Goal: Communication & Community: Answer question/provide support

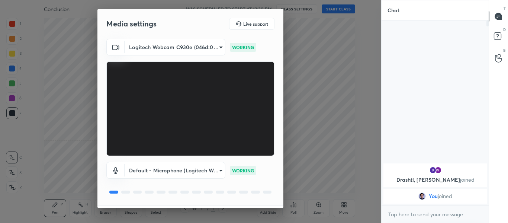
scroll to position [21, 0]
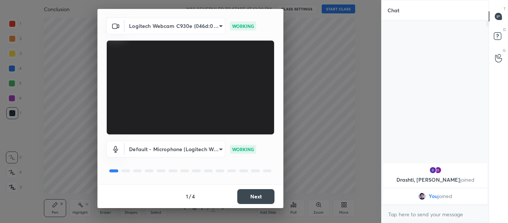
click at [248, 189] on button "Next" at bounding box center [255, 196] width 37 height 15
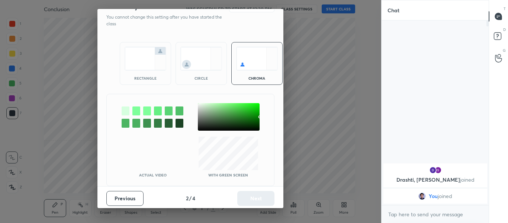
scroll to position [0, 0]
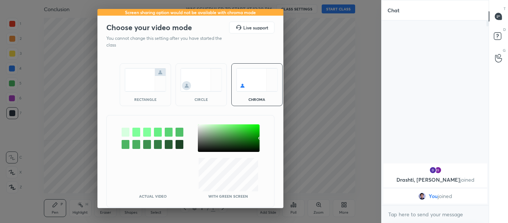
click at [157, 94] on div "rectangle" at bounding box center [145, 84] width 51 height 43
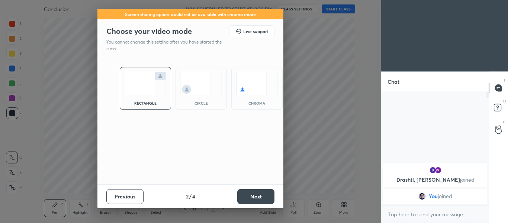
scroll to position [129, 105]
click at [266, 198] on button "Next" at bounding box center [255, 196] width 37 height 15
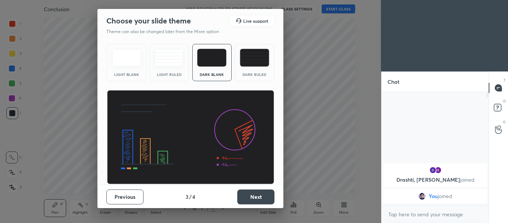
click at [266, 198] on button "Next" at bounding box center [255, 196] width 37 height 15
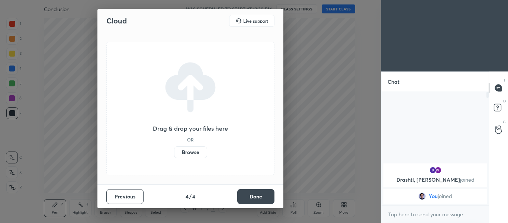
click at [266, 198] on button "Done" at bounding box center [255, 196] width 37 height 15
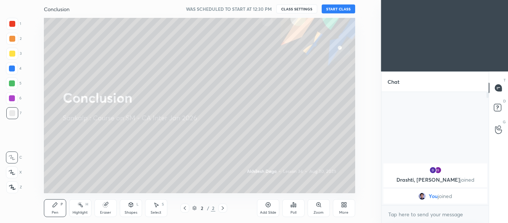
click at [340, 9] on button "START CLASS" at bounding box center [339, 8] width 34 height 9
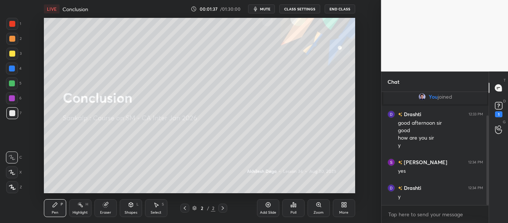
scroll to position [61, 0]
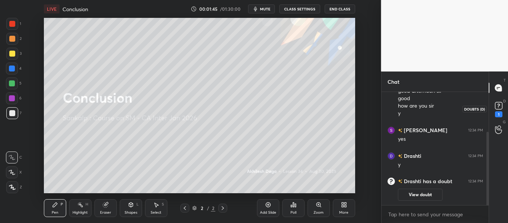
click at [502, 108] on rect at bounding box center [498, 105] width 7 height 7
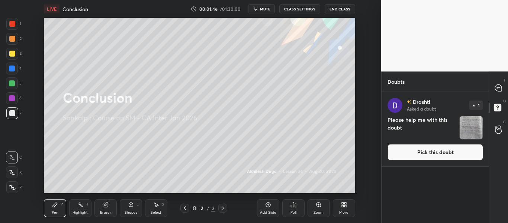
click at [432, 149] on button "Pick this doubt" at bounding box center [436, 152] width 96 height 16
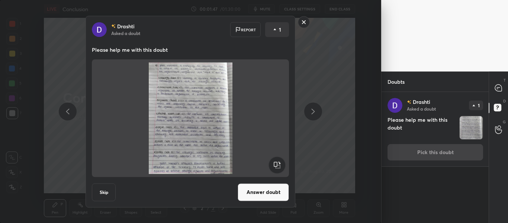
click at [280, 191] on button "Answer doubt" at bounding box center [263, 192] width 51 height 18
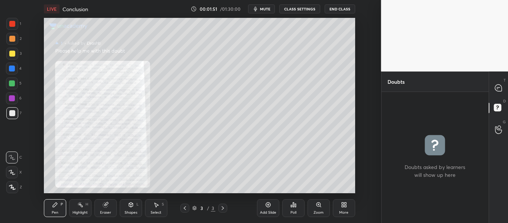
click at [321, 211] on div "Zoom" at bounding box center [319, 213] width 10 height 4
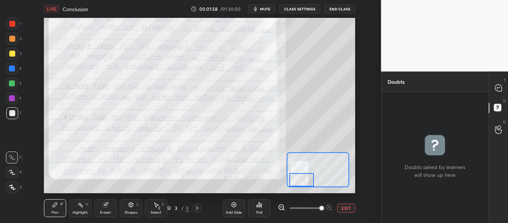
drag, startPoint x: 315, startPoint y: 173, endPoint x: 299, endPoint y: 185, distance: 20.0
click at [299, 185] on div at bounding box center [302, 179] width 24 height 13
click at [491, 88] on div "T Messages (T)" at bounding box center [499, 87] width 19 height 21
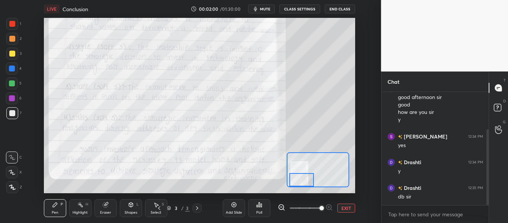
scroll to position [63, 0]
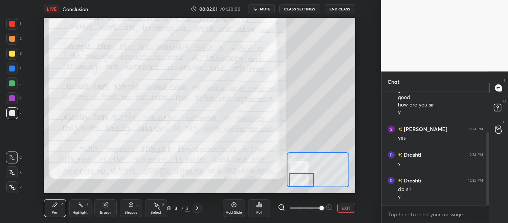
click at [158, 207] on icon at bounding box center [159, 208] width 6 height 6
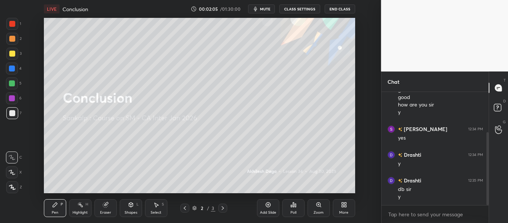
click at [110, 211] on div "Eraser" at bounding box center [105, 213] width 11 height 4
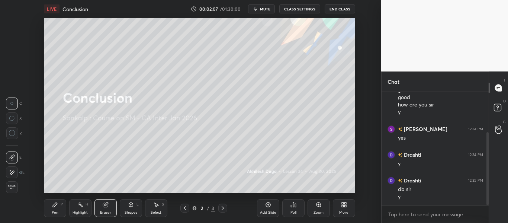
click at [341, 215] on div "More" at bounding box center [344, 208] width 22 height 18
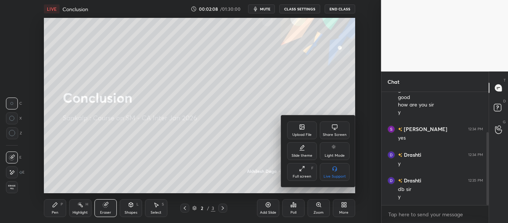
click at [306, 126] on div "Upload File" at bounding box center [302, 130] width 30 height 18
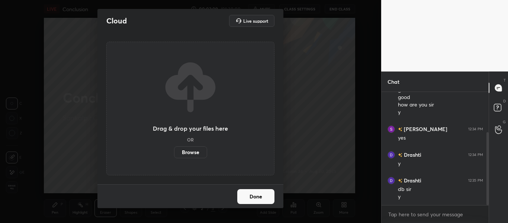
click at [186, 154] on label "Browse" at bounding box center [190, 152] width 33 height 12
click at [174, 154] on input "Browse" at bounding box center [174, 152] width 0 height 12
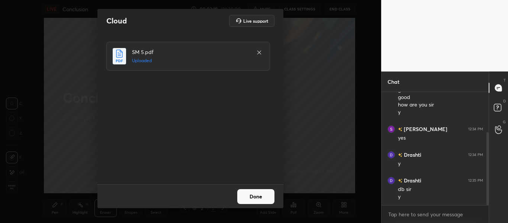
click at [251, 194] on button "Done" at bounding box center [255, 196] width 37 height 15
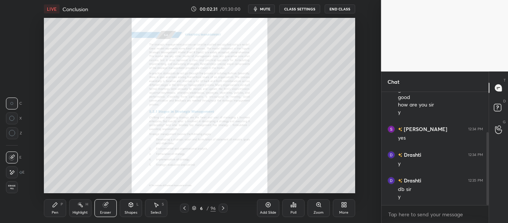
click at [320, 209] on div "Zoom" at bounding box center [319, 208] width 22 height 18
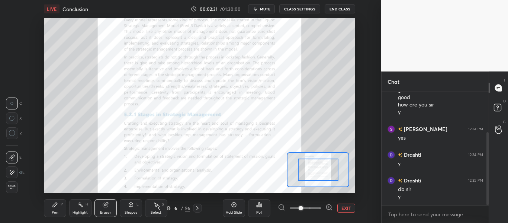
click at [320, 210] on span at bounding box center [305, 208] width 31 height 11
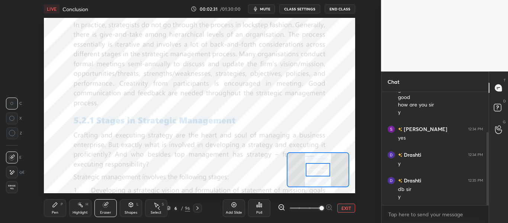
click at [320, 210] on span at bounding box center [322, 208] width 4 height 4
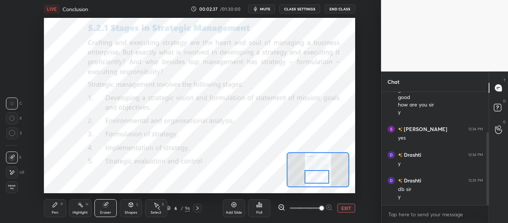
drag, startPoint x: 325, startPoint y: 173, endPoint x: 324, endPoint y: 179, distance: 6.1
click at [324, 179] on div at bounding box center [317, 176] width 24 height 13
click at [51, 216] on div "Pen P" at bounding box center [55, 208] width 22 height 18
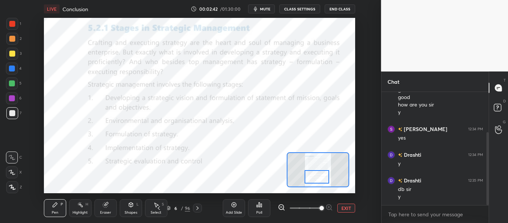
click at [12, 186] on icon at bounding box center [12, 187] width 7 height 5
click at [13, 19] on div "1 2 3 4 5 6 7 C X Z C X Z E E Erase all H H LIVE Conclusion 00:02:44 / 01:30:00…" at bounding box center [188, 111] width 376 height 223
click at [6, 22] on div "1 2 3 4 5 6 7" at bounding box center [14, 70] width 16 height 104
click at [11, 25] on div at bounding box center [12, 24] width 6 height 6
click at [111, 210] on div "Eraser" at bounding box center [106, 208] width 22 height 18
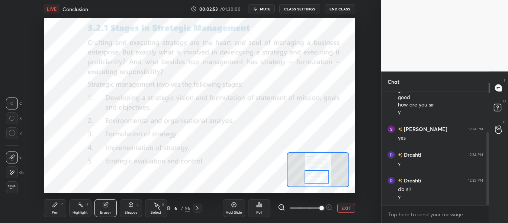
drag, startPoint x: 14, startPoint y: 170, endPoint x: 36, endPoint y: 158, distance: 25.5
click at [15, 170] on div at bounding box center [12, 172] width 12 height 12
click at [132, 208] on div "Shapes L" at bounding box center [131, 208] width 22 height 18
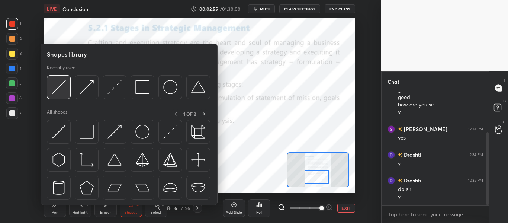
click at [62, 90] on img at bounding box center [59, 87] width 14 height 14
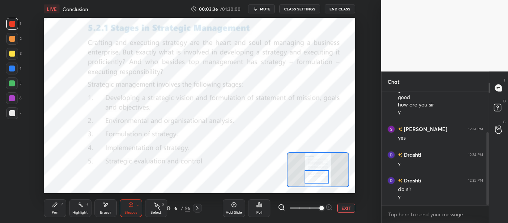
drag, startPoint x: 55, startPoint y: 207, endPoint x: 64, endPoint y: 197, distance: 14.0
click at [54, 207] on icon at bounding box center [55, 205] width 6 height 6
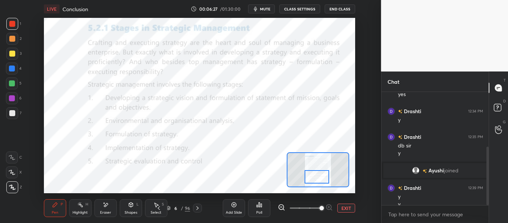
scroll to position [105, 0]
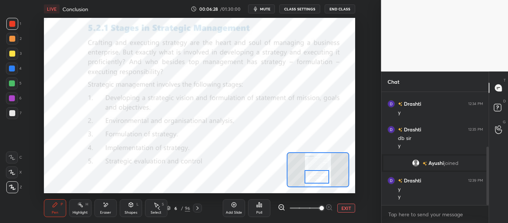
click at [199, 207] on icon at bounding box center [198, 208] width 6 height 6
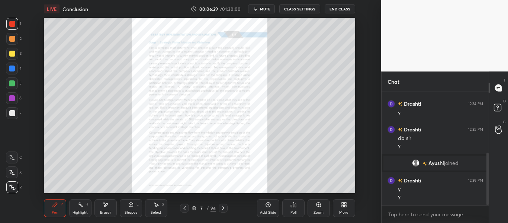
scroll to position [131, 0]
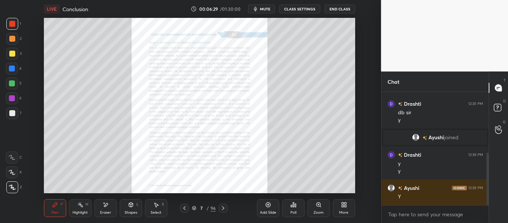
click at [316, 206] on icon at bounding box center [319, 205] width 6 height 6
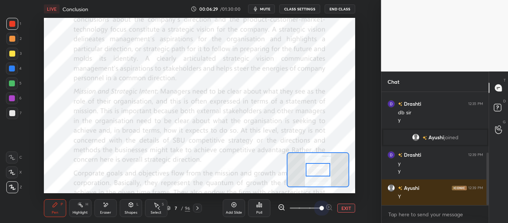
click at [317, 205] on span at bounding box center [305, 208] width 31 height 11
click at [160, 209] on icon at bounding box center [159, 208] width 6 height 6
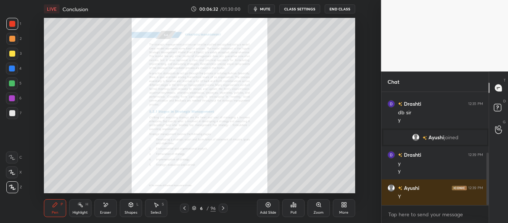
click at [225, 207] on icon at bounding box center [223, 208] width 6 height 6
click at [224, 210] on icon at bounding box center [223, 208] width 6 height 6
click at [224, 207] on icon at bounding box center [223, 208] width 6 height 6
click at [222, 207] on icon at bounding box center [223, 208] width 6 height 6
click at [224, 209] on icon at bounding box center [223, 208] width 6 height 6
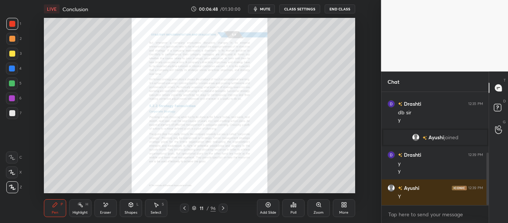
click at [265, 5] on button "mute" at bounding box center [261, 8] width 27 height 9
click at [183, 210] on div at bounding box center [184, 208] width 9 height 9
click at [186, 210] on icon at bounding box center [185, 208] width 6 height 6
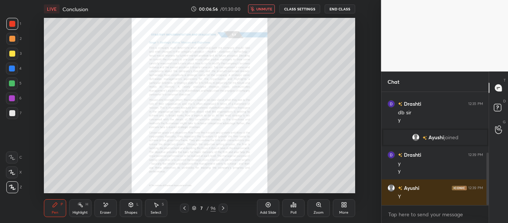
click at [184, 206] on icon at bounding box center [185, 208] width 6 height 6
click at [225, 209] on icon at bounding box center [223, 208] width 6 height 6
click at [318, 212] on div "Zoom" at bounding box center [319, 213] width 10 height 4
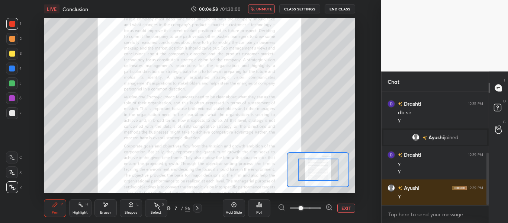
click at [318, 211] on span at bounding box center [305, 208] width 31 height 11
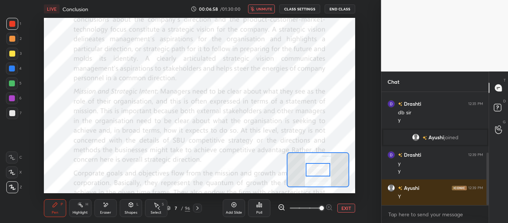
click at [320, 210] on span at bounding box center [322, 208] width 4 height 4
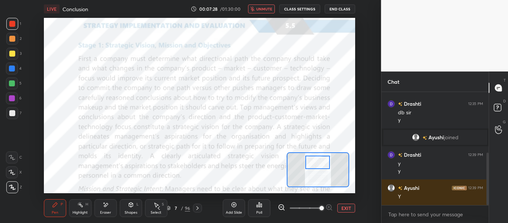
drag, startPoint x: 321, startPoint y: 170, endPoint x: 319, endPoint y: 166, distance: 5.0
click at [320, 163] on div at bounding box center [318, 162] width 24 height 13
click at [129, 205] on icon at bounding box center [131, 205] width 4 height 4
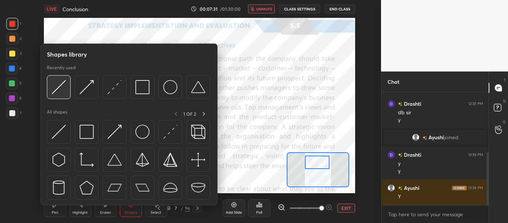
click at [63, 89] on img at bounding box center [59, 87] width 14 height 14
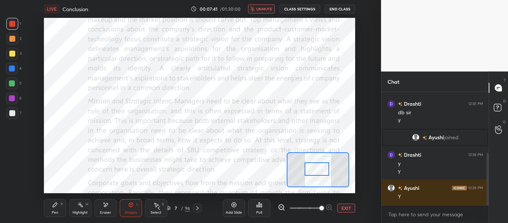
drag, startPoint x: 315, startPoint y: 163, endPoint x: 315, endPoint y: 169, distance: 6.7
click at [315, 169] on div at bounding box center [317, 168] width 24 height 13
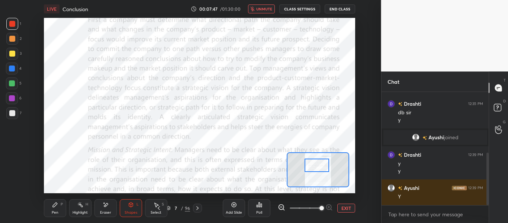
drag, startPoint x: 315, startPoint y: 169, endPoint x: 314, endPoint y: 166, distance: 3.8
click at [315, 166] on div at bounding box center [317, 165] width 24 height 13
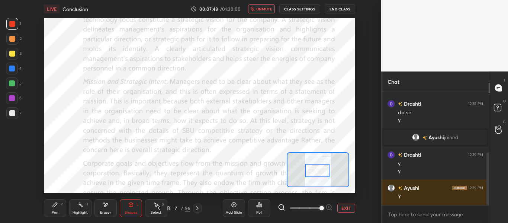
drag, startPoint x: 315, startPoint y: 166, endPoint x: 316, endPoint y: 172, distance: 5.6
click at [316, 172] on div at bounding box center [317, 170] width 24 height 13
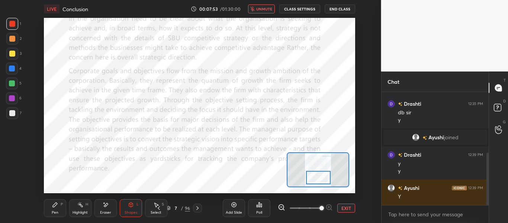
drag, startPoint x: 319, startPoint y: 173, endPoint x: 321, endPoint y: 180, distance: 6.8
click at [321, 180] on div at bounding box center [318, 177] width 24 height 13
click at [265, 6] on button "unmute" at bounding box center [261, 8] width 27 height 9
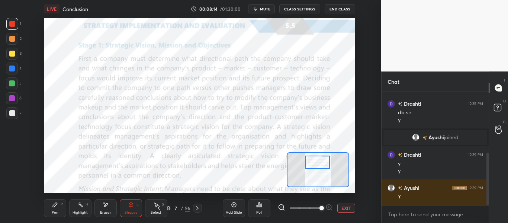
drag, startPoint x: 322, startPoint y: 180, endPoint x: 321, endPoint y: 165, distance: 15.3
click at [321, 165] on div at bounding box center [318, 162] width 24 height 13
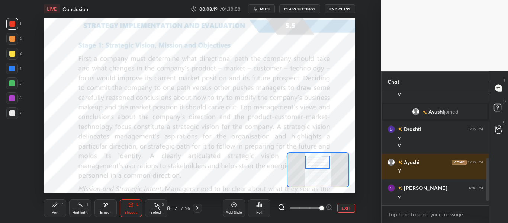
scroll to position [182, 0]
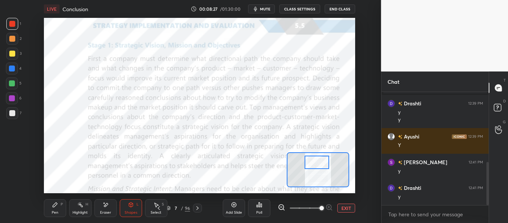
click at [321, 161] on div at bounding box center [317, 162] width 24 height 13
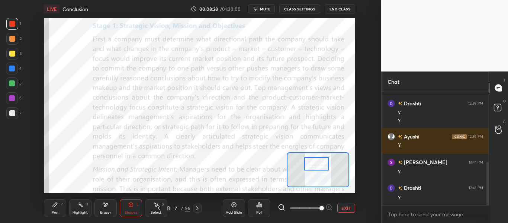
click at [321, 163] on div at bounding box center [316, 163] width 24 height 13
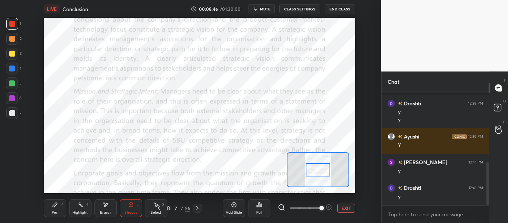
drag, startPoint x: 312, startPoint y: 164, endPoint x: 313, endPoint y: 170, distance: 6.1
click at [313, 170] on div at bounding box center [318, 169] width 24 height 13
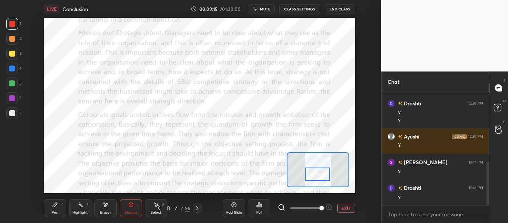
drag, startPoint x: 320, startPoint y: 170, endPoint x: 319, endPoint y: 175, distance: 5.2
click at [319, 175] on div at bounding box center [318, 174] width 24 height 13
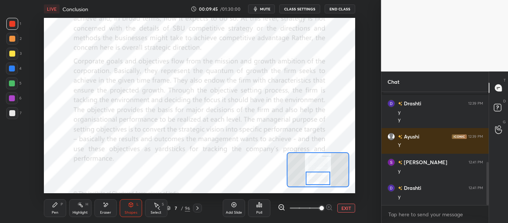
click at [320, 177] on div at bounding box center [318, 178] width 24 height 13
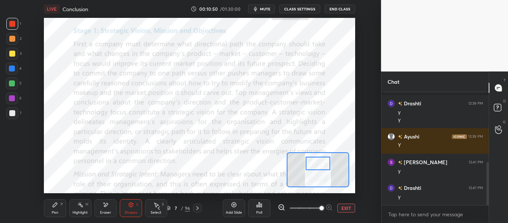
drag, startPoint x: 318, startPoint y: 172, endPoint x: 319, endPoint y: 164, distance: 8.7
click at [319, 164] on div at bounding box center [318, 163] width 24 height 13
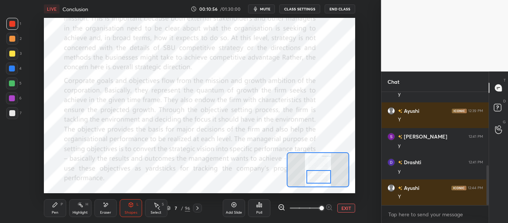
drag, startPoint x: 319, startPoint y: 164, endPoint x: 316, endPoint y: 172, distance: 8.6
click at [320, 178] on div at bounding box center [319, 176] width 24 height 13
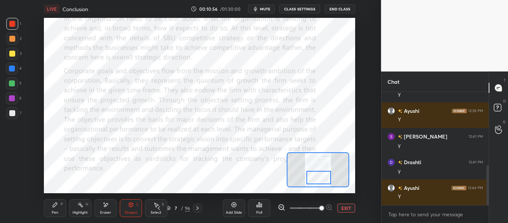
click at [200, 206] on icon at bounding box center [198, 208] width 6 height 6
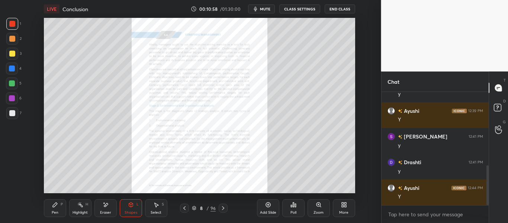
click at [321, 211] on div "Zoom" at bounding box center [319, 213] width 10 height 4
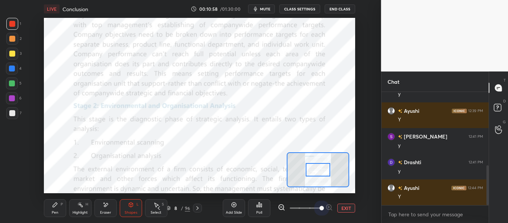
click at [321, 210] on span at bounding box center [305, 208] width 31 height 11
drag, startPoint x: 321, startPoint y: 210, endPoint x: 320, endPoint y: 205, distance: 4.2
click at [320, 210] on span at bounding box center [322, 208] width 4 height 4
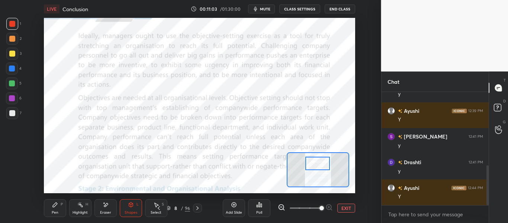
drag, startPoint x: 321, startPoint y: 171, endPoint x: 322, endPoint y: 166, distance: 5.3
click at [322, 166] on div at bounding box center [318, 163] width 24 height 13
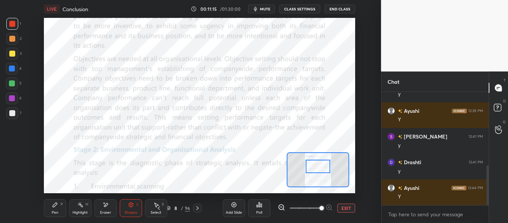
click at [317, 165] on div at bounding box center [318, 166] width 24 height 13
click at [159, 209] on icon at bounding box center [159, 208] width 2 height 4
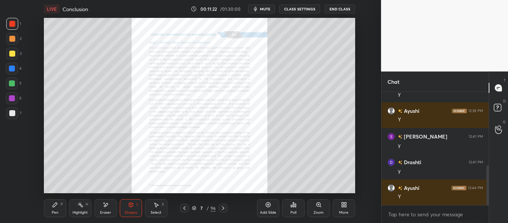
click at [320, 208] on div "Zoom" at bounding box center [319, 208] width 22 height 18
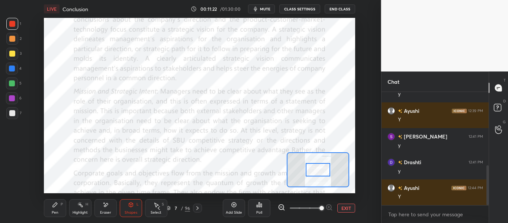
click at [320, 207] on span at bounding box center [305, 208] width 31 height 11
click at [320, 207] on span at bounding box center [322, 208] width 4 height 4
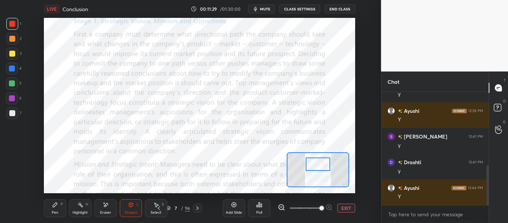
drag, startPoint x: 319, startPoint y: 170, endPoint x: 319, endPoint y: 166, distance: 4.1
click at [319, 166] on div at bounding box center [318, 163] width 24 height 13
click at [263, 8] on span "mute" at bounding box center [265, 8] width 10 height 5
click at [265, 7] on span "unmute" at bounding box center [264, 8] width 16 height 5
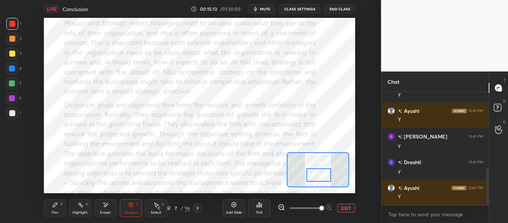
scroll to position [234, 0]
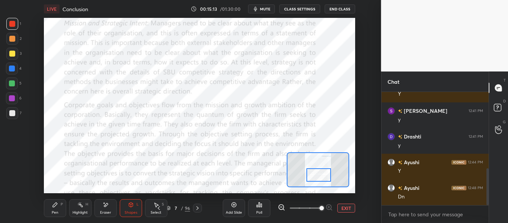
drag, startPoint x: 319, startPoint y: 162, endPoint x: 320, endPoint y: 172, distance: 10.4
click at [320, 172] on div at bounding box center [319, 174] width 24 height 13
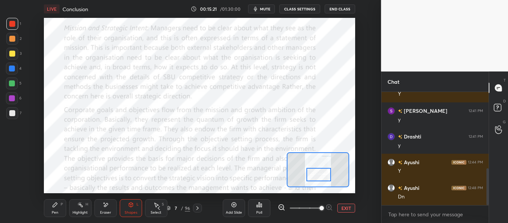
scroll to position [241, 0]
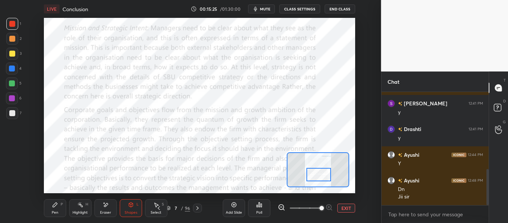
click at [199, 206] on icon at bounding box center [198, 208] width 6 height 6
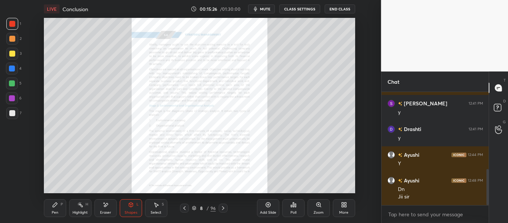
click at [318, 205] on icon at bounding box center [319, 205] width 6 height 6
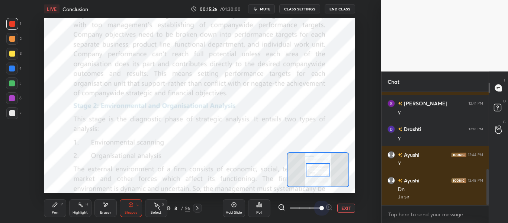
click at [319, 206] on span at bounding box center [305, 208] width 31 height 11
click at [320, 206] on span at bounding box center [322, 208] width 4 height 4
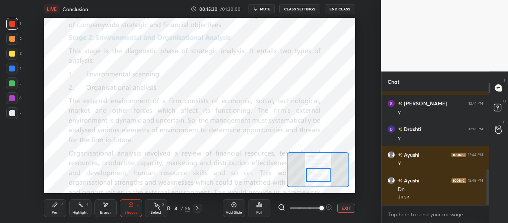
drag, startPoint x: 322, startPoint y: 169, endPoint x: 322, endPoint y: 175, distance: 5.2
click at [322, 175] on div at bounding box center [318, 174] width 24 height 13
click at [320, 176] on div at bounding box center [318, 174] width 24 height 13
click at [319, 176] on div at bounding box center [318, 175] width 24 height 13
click at [46, 198] on div "Pen P Highlight H Eraser Shapes L Select S 8 / 96 Add Slide Poll EXIT" at bounding box center [200, 208] width 312 height 30
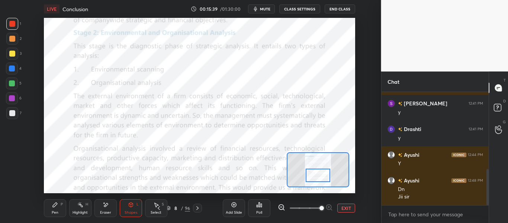
click at [50, 204] on div "Pen P" at bounding box center [55, 208] width 22 height 18
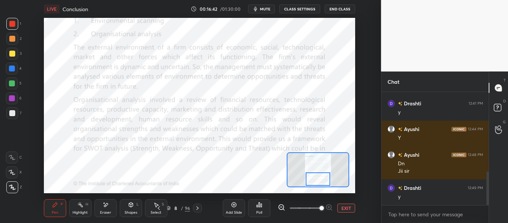
drag, startPoint x: 320, startPoint y: 178, endPoint x: 320, endPoint y: 182, distance: 4.1
click at [320, 182] on div at bounding box center [318, 178] width 24 height 13
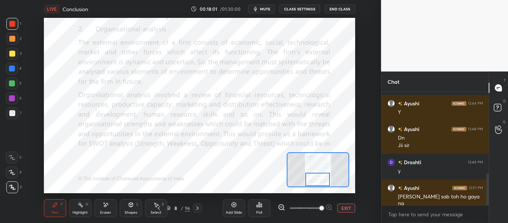
click at [198, 208] on icon at bounding box center [198, 208] width 6 height 6
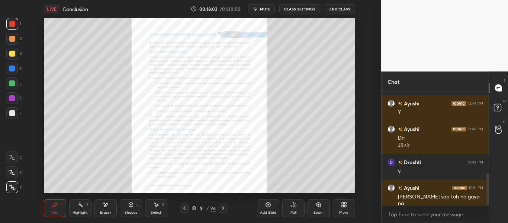
click at [185, 208] on icon at bounding box center [185, 208] width 6 height 6
click at [319, 206] on icon at bounding box center [319, 205] width 4 height 4
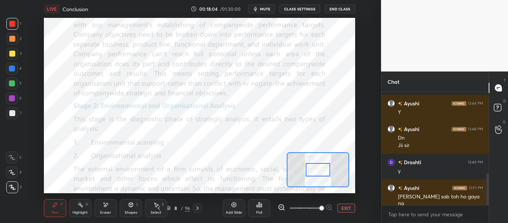
click at [320, 206] on span at bounding box center [305, 208] width 31 height 11
click at [321, 206] on span at bounding box center [322, 208] width 4 height 4
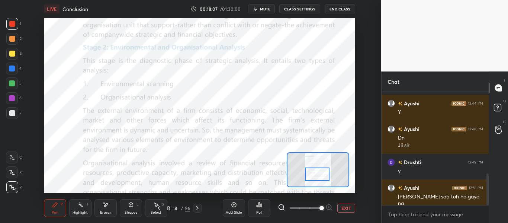
drag, startPoint x: 318, startPoint y: 172, endPoint x: 318, endPoint y: 177, distance: 4.5
click at [318, 177] on div at bounding box center [317, 174] width 24 height 13
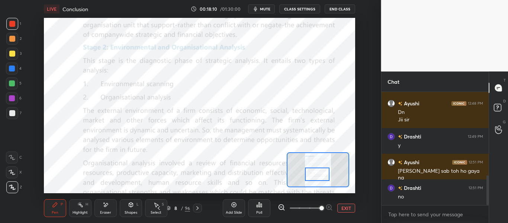
click at [160, 205] on icon at bounding box center [159, 208] width 6 height 6
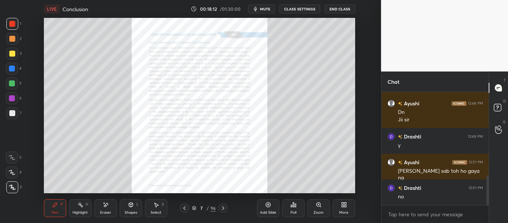
click at [187, 204] on div "Pen P Highlight H Eraser Shapes L Select S 7 / 96 Add Slide Poll Zoom More" at bounding box center [200, 208] width 312 height 30
click at [186, 206] on icon at bounding box center [185, 208] width 6 height 6
click at [317, 207] on icon at bounding box center [319, 205] width 6 height 6
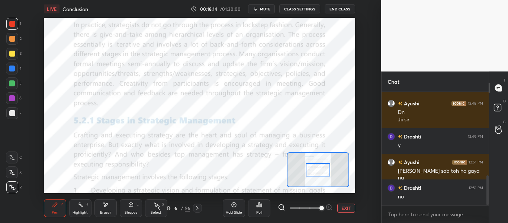
click at [320, 207] on span at bounding box center [322, 208] width 4 height 4
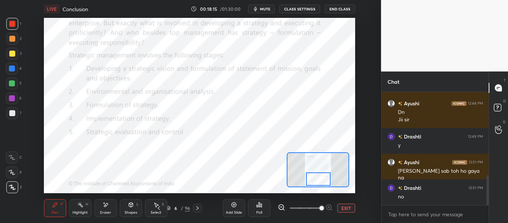
drag, startPoint x: 316, startPoint y: 175, endPoint x: 307, endPoint y: 178, distance: 10.2
click at [316, 185] on div at bounding box center [318, 178] width 24 height 13
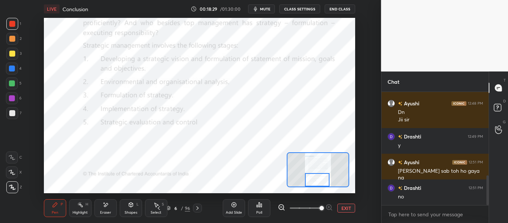
click at [198, 210] on icon at bounding box center [198, 208] width 6 height 6
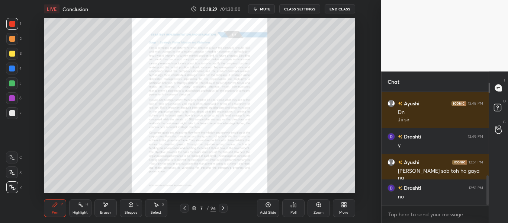
click at [224, 210] on icon at bounding box center [223, 208] width 6 height 6
click at [223, 208] on icon at bounding box center [223, 208] width 6 height 6
click at [319, 210] on div "Zoom" at bounding box center [319, 208] width 22 height 18
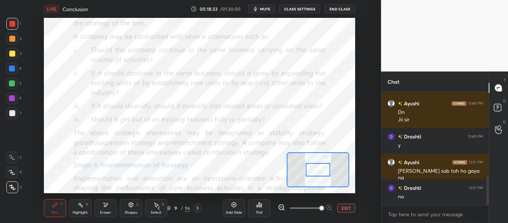
click at [320, 210] on span at bounding box center [322, 208] width 4 height 4
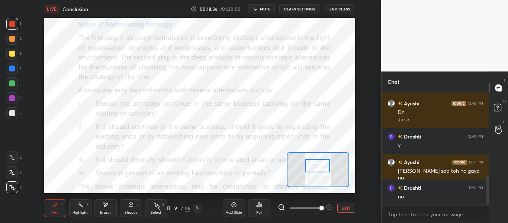
click at [320, 168] on div at bounding box center [318, 165] width 24 height 13
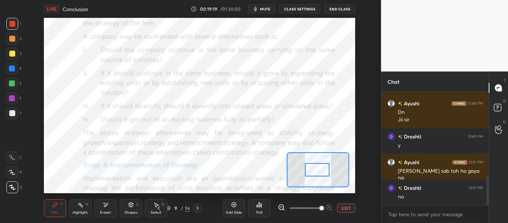
drag, startPoint x: 321, startPoint y: 169, endPoint x: 320, endPoint y: 173, distance: 4.1
click at [320, 173] on div at bounding box center [317, 169] width 24 height 13
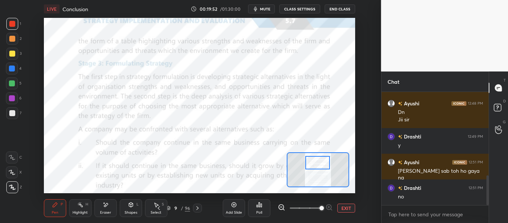
drag, startPoint x: 319, startPoint y: 173, endPoint x: 320, endPoint y: 167, distance: 6.4
click at [320, 167] on div at bounding box center [318, 162] width 24 height 13
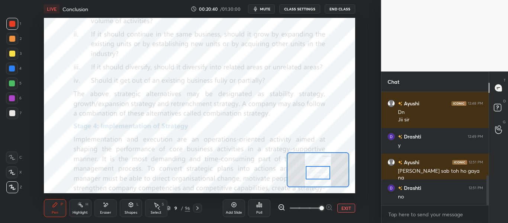
drag, startPoint x: 319, startPoint y: 168, endPoint x: 319, endPoint y: 177, distance: 9.3
click at [319, 177] on div at bounding box center [318, 172] width 24 height 13
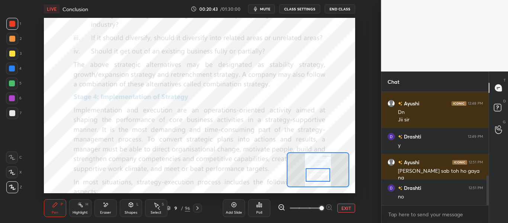
click at [319, 178] on div at bounding box center [318, 174] width 24 height 13
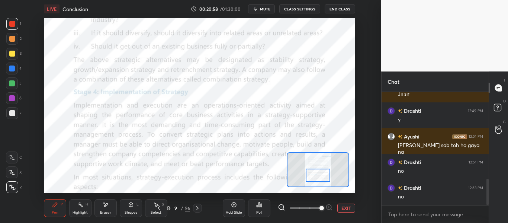
scroll to position [370, 0]
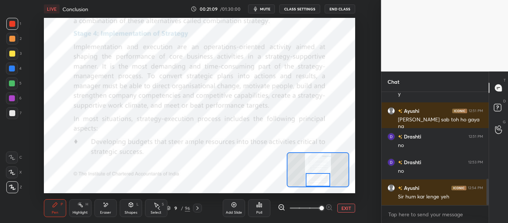
drag, startPoint x: 321, startPoint y: 178, endPoint x: 321, endPoint y: 181, distance: 3.7
click at [321, 182] on div at bounding box center [318, 179] width 24 height 13
click at [198, 207] on icon at bounding box center [198, 208] width 6 height 6
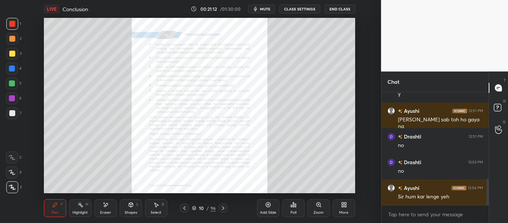
drag, startPoint x: 222, startPoint y: 207, endPoint x: 217, endPoint y: 205, distance: 5.8
click at [222, 207] on icon at bounding box center [223, 208] width 6 height 6
click at [185, 208] on icon at bounding box center [185, 208] width 6 height 6
click at [183, 210] on icon at bounding box center [185, 208] width 6 height 6
click at [317, 201] on div "Zoom" at bounding box center [319, 208] width 22 height 18
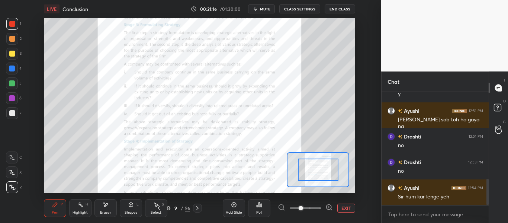
click at [317, 201] on div "Add Slide Poll EXIT" at bounding box center [289, 208] width 133 height 42
click at [318, 202] on div "Add Slide Poll EXIT" at bounding box center [289, 208] width 133 height 42
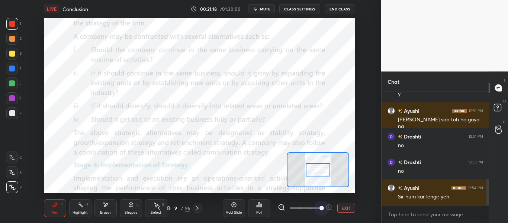
drag, startPoint x: 309, startPoint y: 208, endPoint x: 321, endPoint y: 195, distance: 18.5
click at [322, 206] on span at bounding box center [322, 208] width 4 height 4
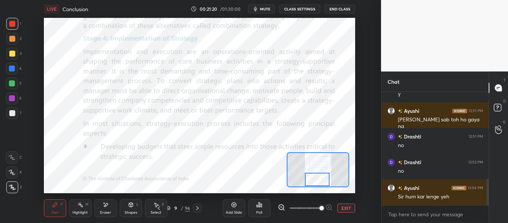
scroll to position [395, 0]
drag, startPoint x: 319, startPoint y: 172, endPoint x: 318, endPoint y: 182, distance: 9.7
click at [318, 182] on div at bounding box center [317, 179] width 24 height 13
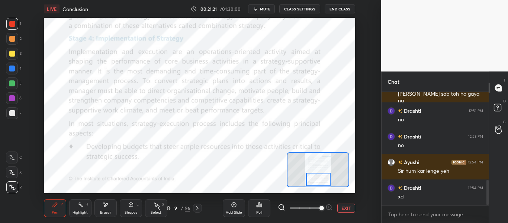
click at [319, 181] on div at bounding box center [318, 179] width 24 height 13
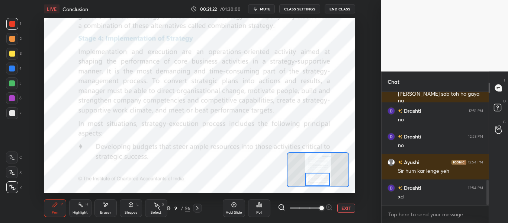
click at [318, 181] on div at bounding box center [318, 179] width 24 height 13
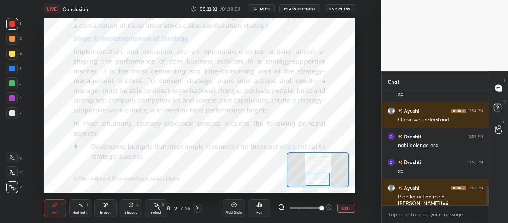
scroll to position [549, 0]
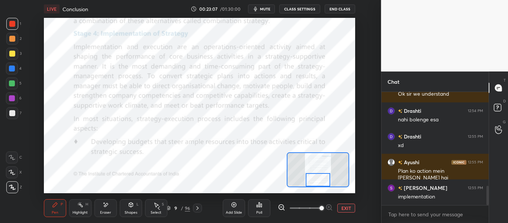
click at [321, 184] on div at bounding box center [318, 179] width 24 height 13
click at [198, 210] on icon at bounding box center [198, 208] width 6 height 6
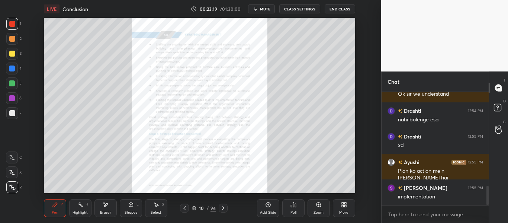
click at [319, 210] on div "Zoom" at bounding box center [319, 208] width 22 height 18
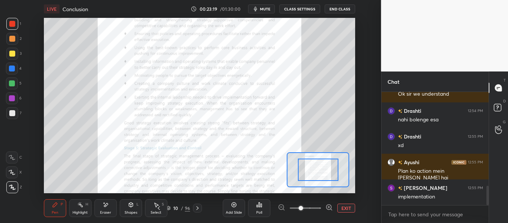
click at [319, 210] on span at bounding box center [305, 208] width 31 height 11
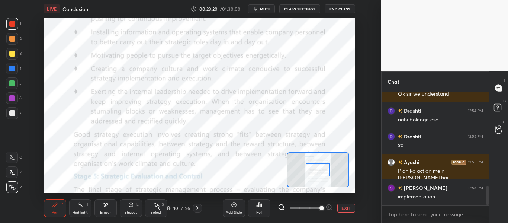
drag, startPoint x: 320, startPoint y: 209, endPoint x: 323, endPoint y: 191, distance: 18.8
click at [321, 209] on span at bounding box center [322, 208] width 4 height 4
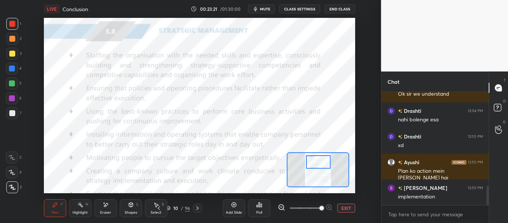
drag, startPoint x: 321, startPoint y: 171, endPoint x: 321, endPoint y: 163, distance: 7.8
click at [321, 163] on div at bounding box center [318, 161] width 24 height 13
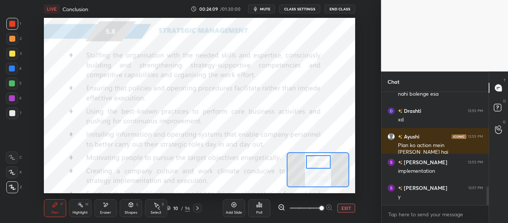
scroll to position [601, 0]
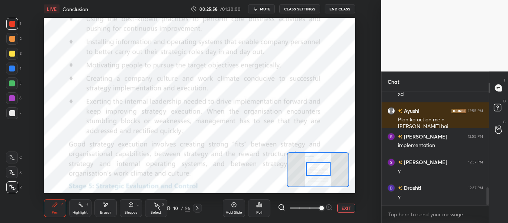
drag, startPoint x: 320, startPoint y: 163, endPoint x: 320, endPoint y: 169, distance: 6.7
click at [320, 169] on div at bounding box center [318, 168] width 24 height 13
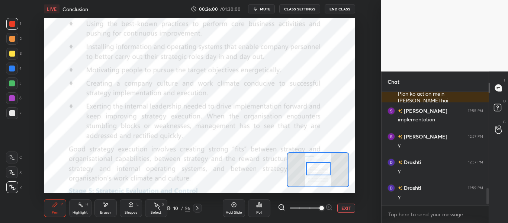
scroll to position [652, 0]
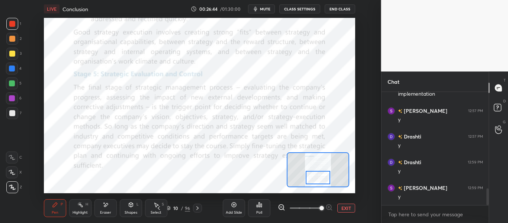
drag, startPoint x: 322, startPoint y: 172, endPoint x: 322, endPoint y: 181, distance: 8.9
click at [322, 181] on div at bounding box center [318, 177] width 24 height 13
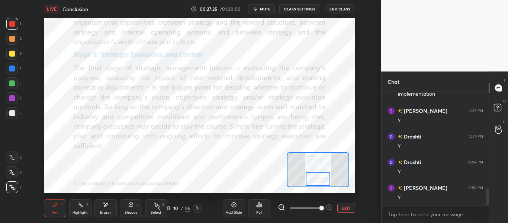
click at [319, 183] on div at bounding box center [318, 178] width 24 height 13
click at [198, 206] on icon at bounding box center [198, 208] width 6 height 6
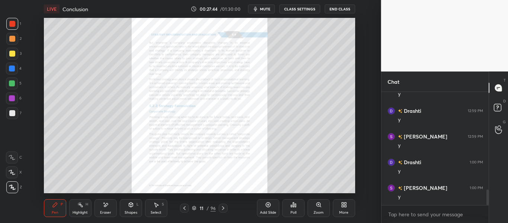
click at [319, 211] on div "Zoom" at bounding box center [319, 213] width 10 height 4
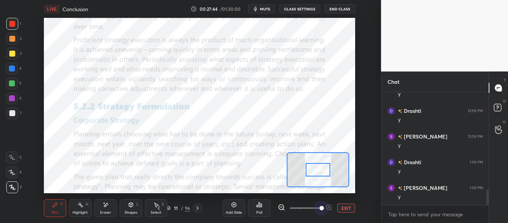
click at [319, 212] on span at bounding box center [305, 208] width 31 height 11
click at [320, 210] on span at bounding box center [322, 208] width 4 height 4
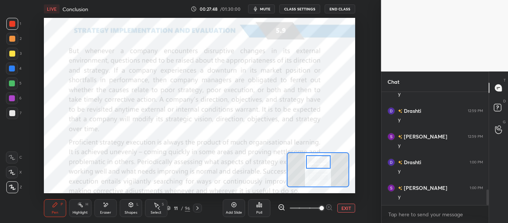
drag, startPoint x: 324, startPoint y: 170, endPoint x: 325, endPoint y: 163, distance: 7.8
click at [325, 163] on div at bounding box center [318, 161] width 24 height 13
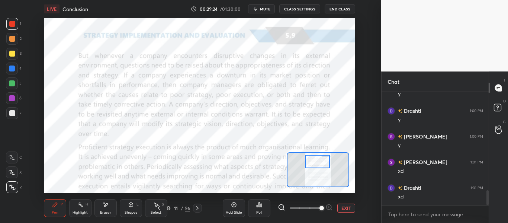
click at [321, 164] on div at bounding box center [318, 161] width 24 height 13
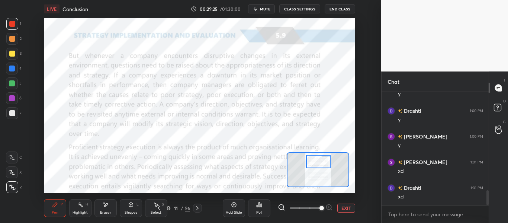
click at [322, 164] on div at bounding box center [318, 161] width 24 height 13
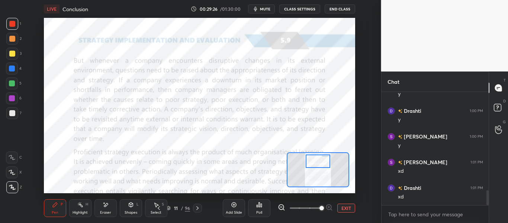
click at [322, 163] on div at bounding box center [318, 160] width 24 height 13
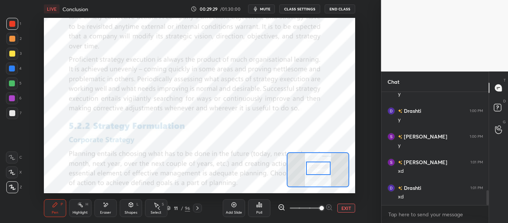
drag, startPoint x: 322, startPoint y: 162, endPoint x: 322, endPoint y: 169, distance: 7.1
click at [322, 169] on div at bounding box center [318, 168] width 24 height 13
click at [160, 208] on icon at bounding box center [159, 208] width 6 height 6
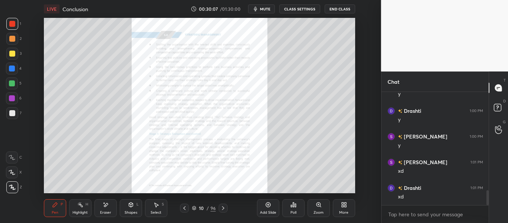
click at [185, 207] on icon at bounding box center [185, 208] width 6 height 6
click at [185, 208] on icon at bounding box center [185, 208] width 6 height 6
click at [187, 205] on icon at bounding box center [185, 208] width 6 height 6
click at [314, 207] on div "Zoom" at bounding box center [319, 208] width 22 height 18
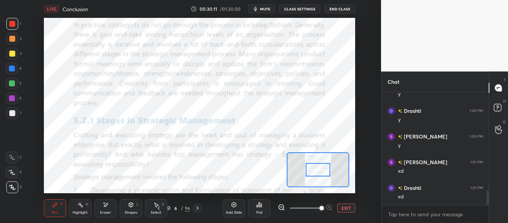
click at [320, 206] on span at bounding box center [322, 208] width 4 height 4
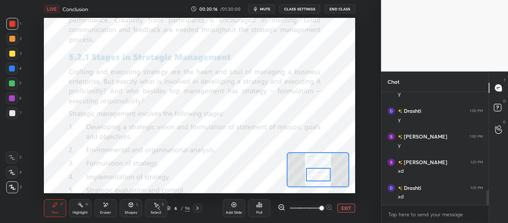
drag, startPoint x: 323, startPoint y: 172, endPoint x: 324, endPoint y: 177, distance: 4.9
click at [324, 177] on div at bounding box center [318, 174] width 24 height 13
click at [160, 208] on icon at bounding box center [159, 208] width 6 height 6
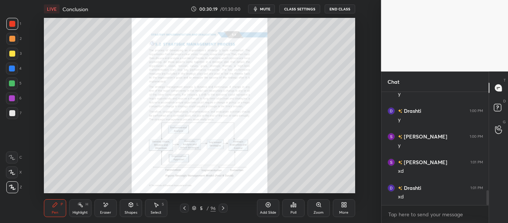
drag, startPoint x: 185, startPoint y: 208, endPoint x: 182, endPoint y: 201, distance: 7.9
click at [185, 208] on icon at bounding box center [185, 208] width 6 height 6
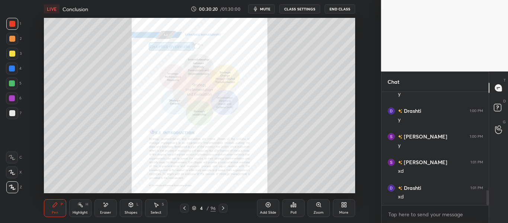
click at [185, 207] on icon at bounding box center [185, 208] width 6 height 6
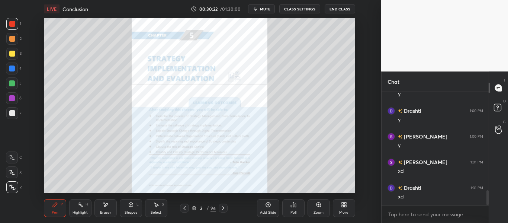
click at [223, 208] on icon at bounding box center [223, 208] width 6 height 6
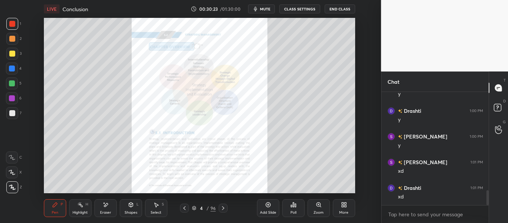
click at [223, 208] on icon at bounding box center [223, 208] width 6 height 6
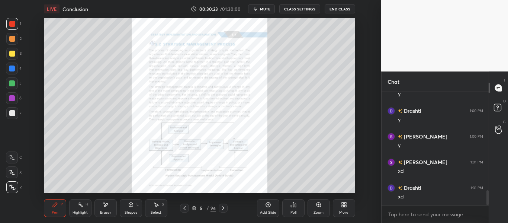
click at [224, 208] on icon at bounding box center [223, 208] width 2 height 4
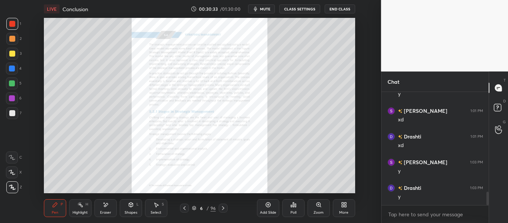
scroll to position [832, 0]
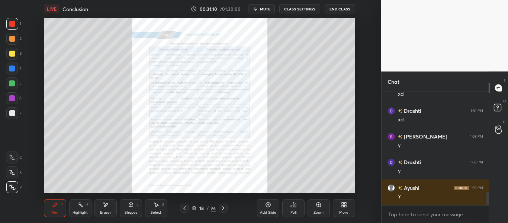
click at [184, 211] on icon at bounding box center [185, 208] width 6 height 6
click at [186, 208] on icon at bounding box center [185, 208] width 6 height 6
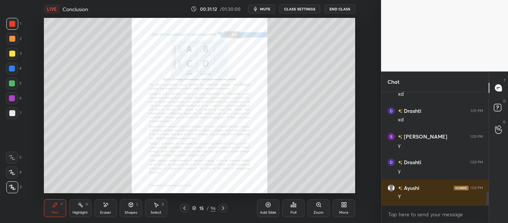
click at [187, 208] on icon at bounding box center [185, 208] width 6 height 6
click at [188, 208] on div at bounding box center [184, 208] width 9 height 9
click at [185, 208] on icon at bounding box center [185, 208] width 6 height 6
click at [319, 207] on icon at bounding box center [319, 205] width 4 height 4
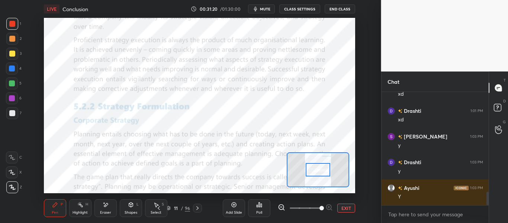
click at [320, 206] on span at bounding box center [305, 208] width 31 height 11
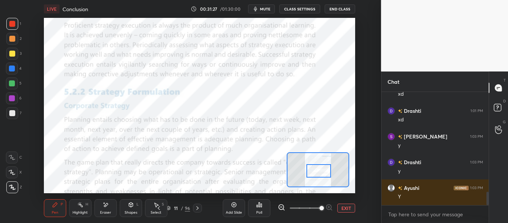
click at [320, 174] on div at bounding box center [319, 170] width 24 height 13
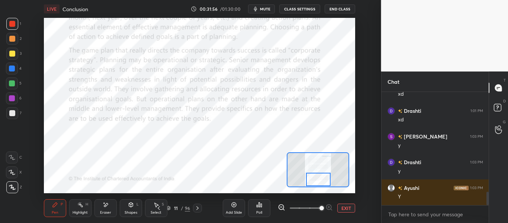
drag, startPoint x: 322, startPoint y: 172, endPoint x: 322, endPoint y: 180, distance: 7.9
click at [322, 180] on div at bounding box center [318, 179] width 24 height 13
click at [323, 180] on div at bounding box center [318, 179] width 24 height 13
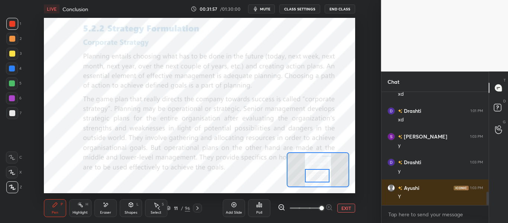
drag, startPoint x: 323, startPoint y: 180, endPoint x: 322, endPoint y: 176, distance: 3.9
click at [322, 176] on div at bounding box center [317, 175] width 24 height 13
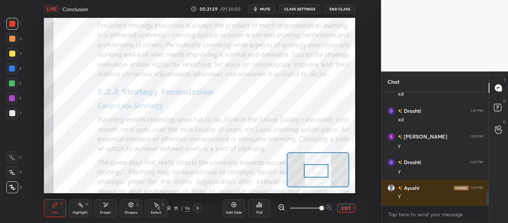
drag, startPoint x: 322, startPoint y: 175, endPoint x: 321, endPoint y: 170, distance: 4.6
click at [321, 170] on div at bounding box center [316, 170] width 24 height 13
click at [197, 208] on icon at bounding box center [198, 208] width 6 height 6
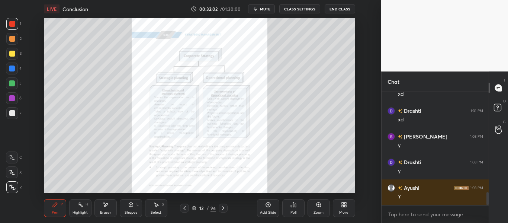
scroll to position [858, 0]
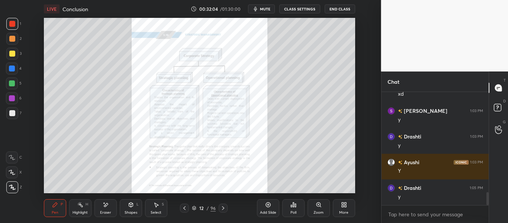
click at [224, 205] on icon at bounding box center [223, 208] width 6 height 6
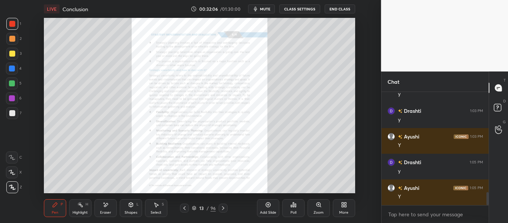
click at [226, 206] on icon at bounding box center [223, 208] width 6 height 6
click at [226, 207] on icon at bounding box center [223, 208] width 6 height 6
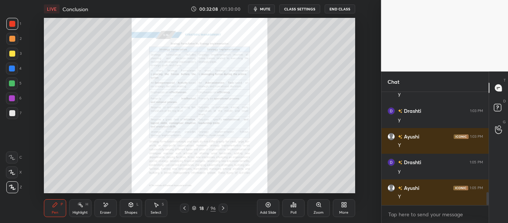
click at [227, 207] on div at bounding box center [223, 208] width 9 height 9
click at [226, 207] on div at bounding box center [223, 208] width 9 height 9
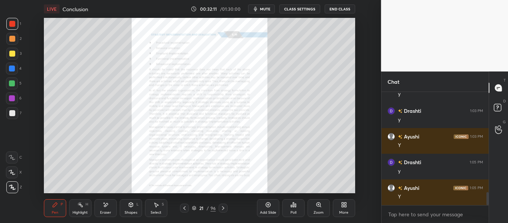
click at [226, 207] on div at bounding box center [223, 208] width 9 height 9
click at [226, 207] on icon at bounding box center [223, 208] width 6 height 6
click at [226, 208] on icon at bounding box center [223, 208] width 6 height 6
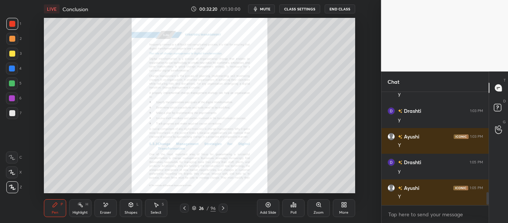
scroll to position [909, 0]
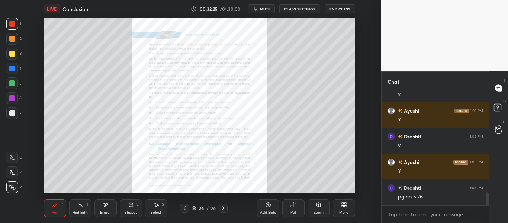
click at [224, 207] on icon at bounding box center [223, 208] width 6 height 6
click at [319, 204] on icon at bounding box center [319, 205] width 6 height 6
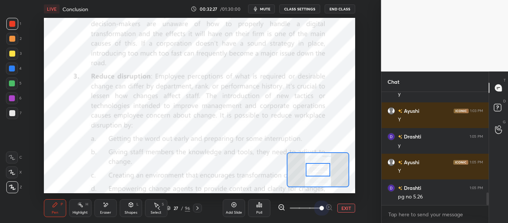
click at [320, 206] on span at bounding box center [322, 208] width 4 height 4
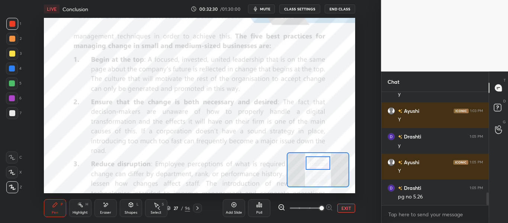
drag, startPoint x: 318, startPoint y: 165, endPoint x: 318, endPoint y: 158, distance: 6.7
click at [318, 158] on div at bounding box center [318, 162] width 24 height 13
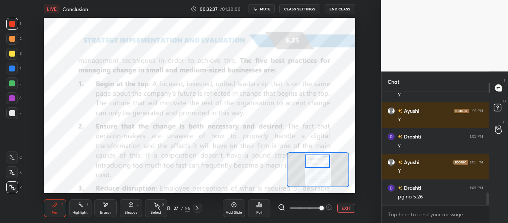
drag, startPoint x: 324, startPoint y: 164, endPoint x: 323, endPoint y: 152, distance: 11.6
click at [323, 162] on div at bounding box center [318, 160] width 24 height 13
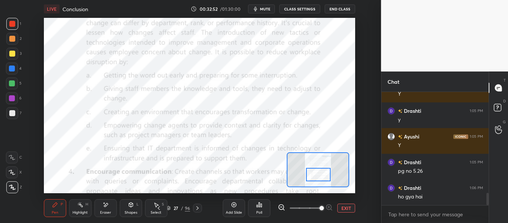
scroll to position [960, 0]
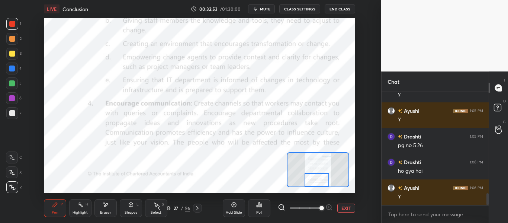
drag, startPoint x: 322, startPoint y: 165, endPoint x: 322, endPoint y: 184, distance: 19.4
click at [322, 184] on div at bounding box center [317, 179] width 24 height 13
click at [198, 211] on div at bounding box center [197, 208] width 9 height 9
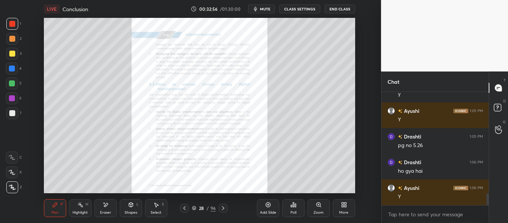
click at [326, 210] on div "Zoom" at bounding box center [319, 208] width 22 height 18
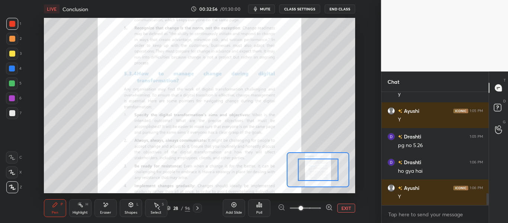
click at [326, 210] on icon at bounding box center [329, 207] width 7 height 7
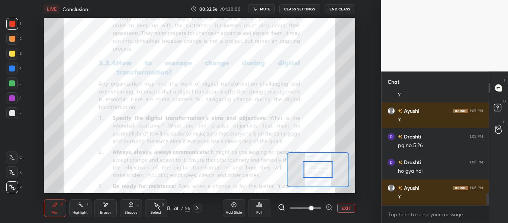
click at [326, 210] on icon at bounding box center [329, 207] width 7 height 7
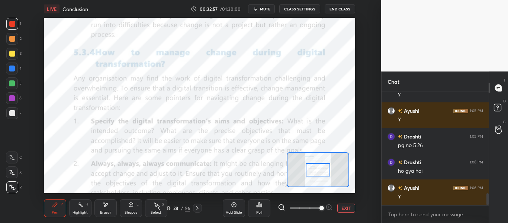
click at [324, 210] on span at bounding box center [322, 208] width 4 height 4
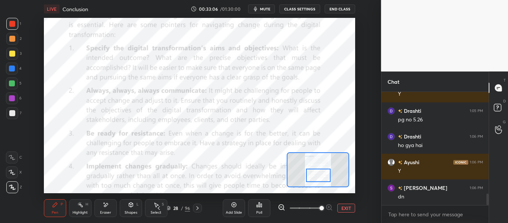
drag, startPoint x: 319, startPoint y: 165, endPoint x: 320, endPoint y: 171, distance: 5.6
click at [320, 171] on div at bounding box center [318, 175] width 24 height 13
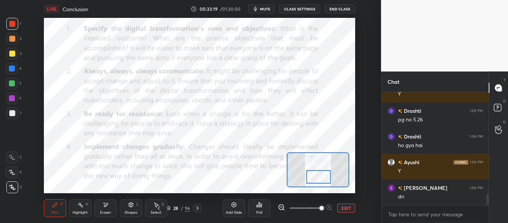
drag, startPoint x: 319, startPoint y: 182, endPoint x: 315, endPoint y: 179, distance: 4.9
click at [315, 179] on div at bounding box center [319, 176] width 24 height 13
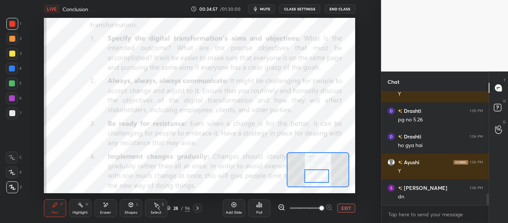
click at [322, 178] on div at bounding box center [317, 175] width 24 height 13
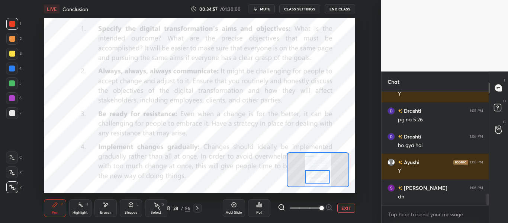
click at [323, 178] on div at bounding box center [318, 176] width 24 height 13
click at [324, 178] on div at bounding box center [318, 176] width 24 height 13
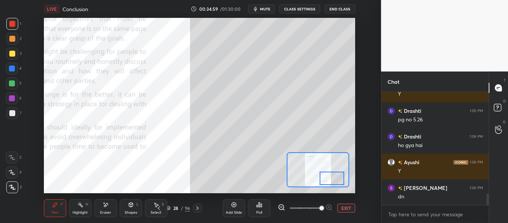
drag, startPoint x: 324, startPoint y: 178, endPoint x: 337, endPoint y: 179, distance: 13.0
click at [338, 180] on div at bounding box center [332, 178] width 24 height 13
click at [105, 209] on div "Eraser" at bounding box center [106, 208] width 22 height 18
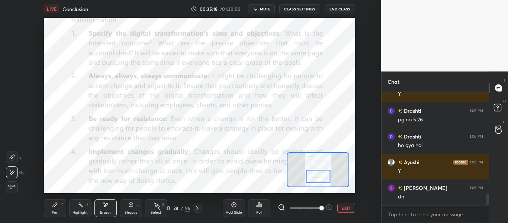
drag, startPoint x: 337, startPoint y: 179, endPoint x: 323, endPoint y: 176, distance: 13.7
click at [323, 177] on div at bounding box center [318, 176] width 24 height 13
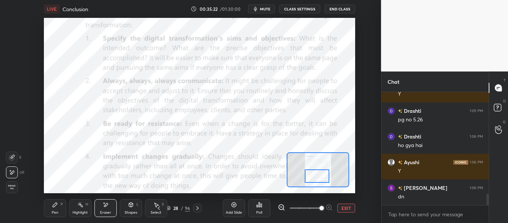
click at [320, 179] on div at bounding box center [317, 175] width 24 height 13
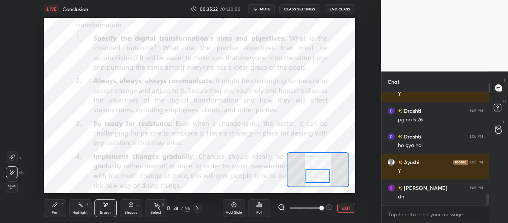
click at [321, 179] on div at bounding box center [318, 175] width 24 height 13
click at [322, 179] on div at bounding box center [318, 175] width 24 height 13
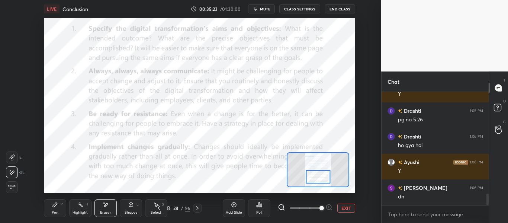
click at [322, 182] on div at bounding box center [318, 176] width 24 height 13
click at [321, 182] on div at bounding box center [318, 178] width 24 height 13
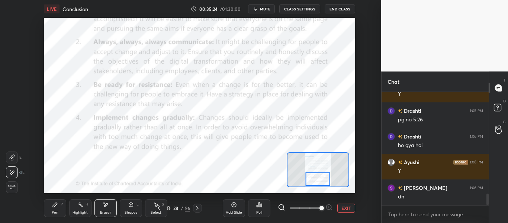
click at [321, 184] on div at bounding box center [318, 178] width 24 height 13
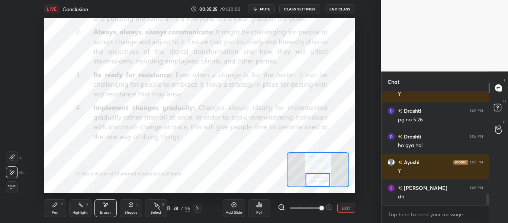
scroll to position [1012, 0]
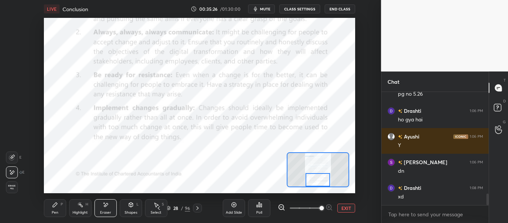
click at [322, 184] on div at bounding box center [318, 179] width 24 height 13
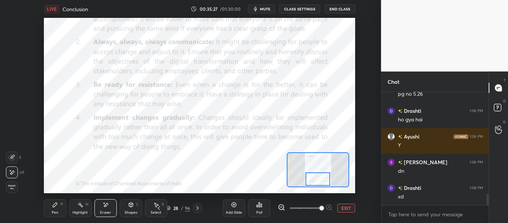
click at [322, 182] on div at bounding box center [318, 178] width 24 height 13
click at [55, 211] on div "Pen" at bounding box center [55, 213] width 7 height 4
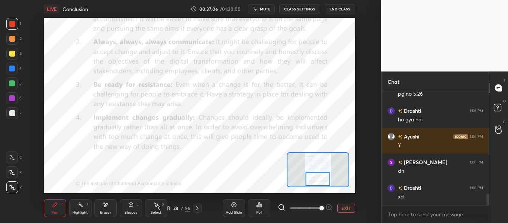
click at [194, 207] on div at bounding box center [197, 208] width 9 height 9
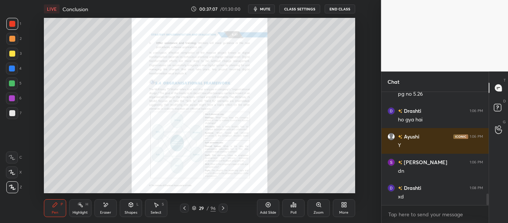
click at [319, 207] on icon at bounding box center [319, 205] width 6 height 6
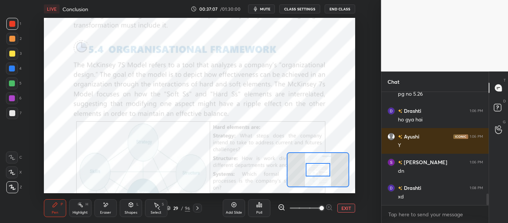
click at [321, 206] on span at bounding box center [322, 208] width 4 height 4
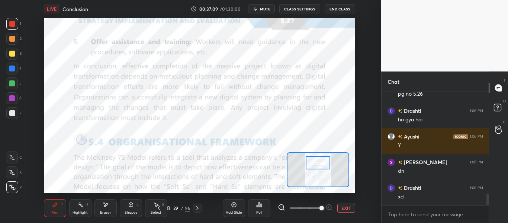
drag, startPoint x: 319, startPoint y: 164, endPoint x: 319, endPoint y: 160, distance: 3.7
click at [319, 160] on div at bounding box center [318, 162] width 24 height 13
click at [156, 210] on icon at bounding box center [159, 208] width 6 height 6
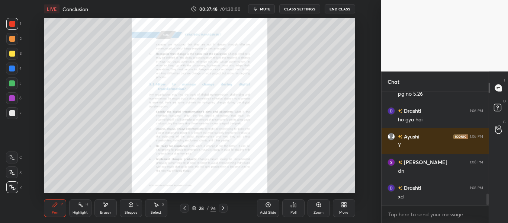
click at [319, 203] on icon at bounding box center [319, 205] width 4 height 4
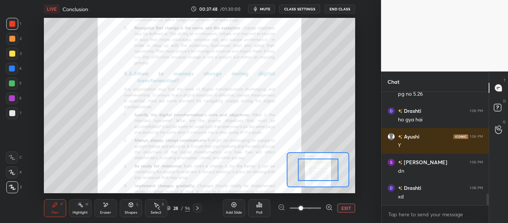
click at [319, 204] on span at bounding box center [305, 208] width 31 height 11
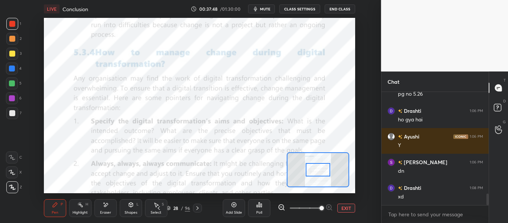
click at [320, 206] on span at bounding box center [322, 208] width 4 height 4
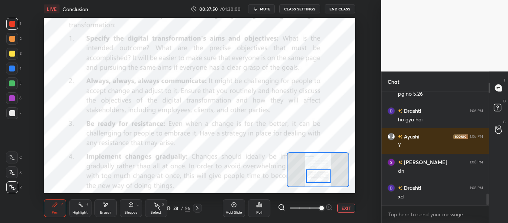
drag, startPoint x: 316, startPoint y: 165, endPoint x: 316, endPoint y: 172, distance: 6.4
click at [316, 172] on div at bounding box center [318, 175] width 24 height 13
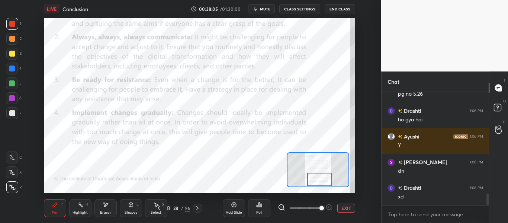
click at [322, 181] on div at bounding box center [319, 179] width 24 height 13
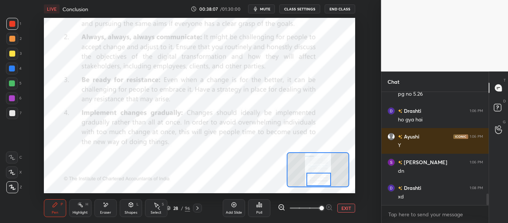
scroll to position [1037, 0]
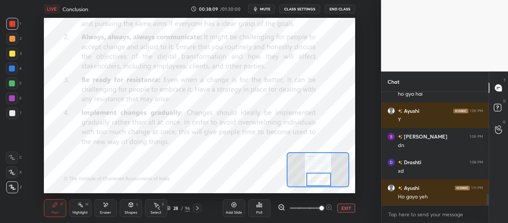
drag, startPoint x: 199, startPoint y: 209, endPoint x: 198, endPoint y: 204, distance: 5.8
click at [199, 209] on icon at bounding box center [198, 208] width 6 height 6
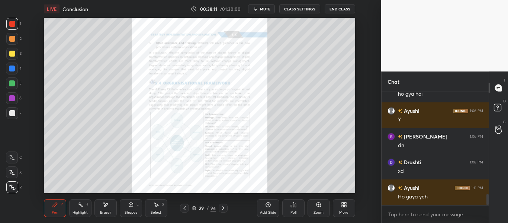
click at [319, 206] on icon at bounding box center [319, 205] width 4 height 4
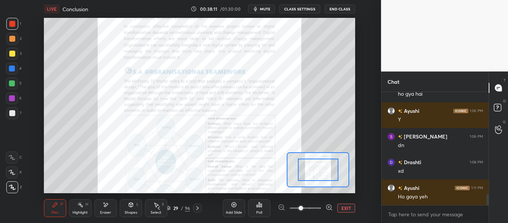
click at [320, 206] on span at bounding box center [305, 208] width 31 height 11
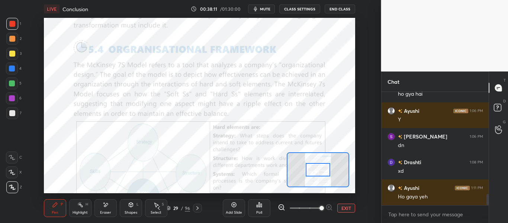
click at [321, 206] on span at bounding box center [322, 208] width 4 height 4
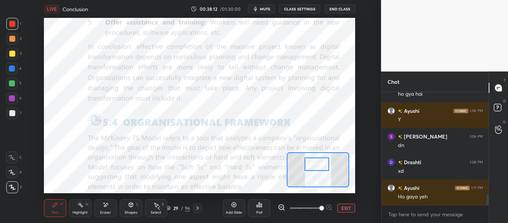
drag, startPoint x: 318, startPoint y: 169, endPoint x: 316, endPoint y: 163, distance: 6.6
click at [317, 162] on div at bounding box center [317, 163] width 24 height 13
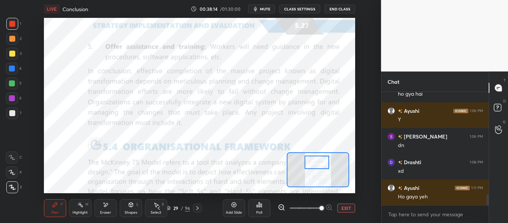
scroll to position [1063, 0]
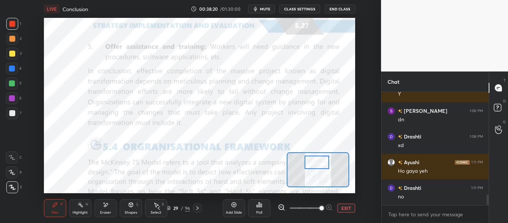
click at [159, 207] on icon at bounding box center [159, 208] width 6 height 6
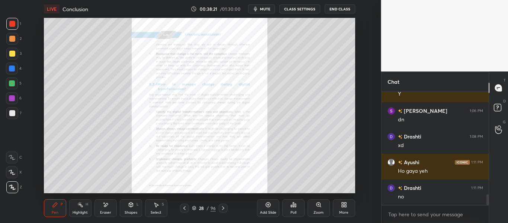
click at [321, 212] on div "Zoom" at bounding box center [319, 213] width 10 height 4
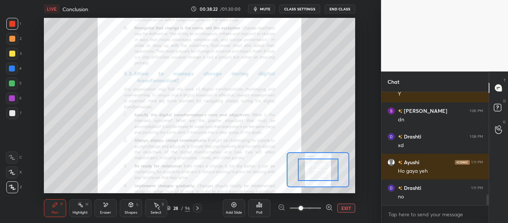
click at [321, 212] on span at bounding box center [305, 208] width 31 height 11
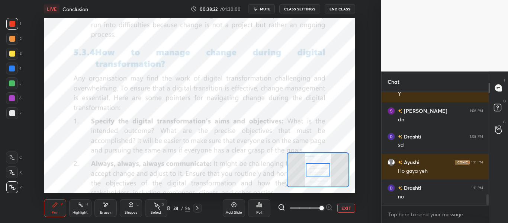
click at [321, 210] on span at bounding box center [322, 208] width 4 height 4
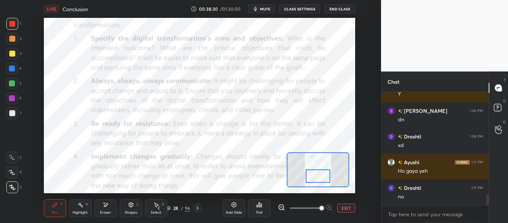
drag, startPoint x: 319, startPoint y: 173, endPoint x: 319, endPoint y: 179, distance: 6.3
click at [319, 179] on div at bounding box center [318, 175] width 24 height 13
click at [259, 7] on icon "button" at bounding box center [256, 9] width 6 height 6
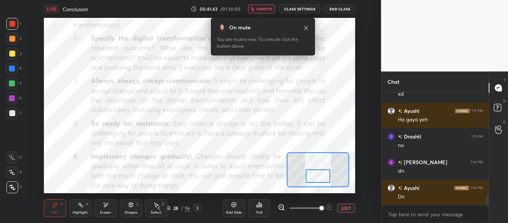
scroll to position [1140, 0]
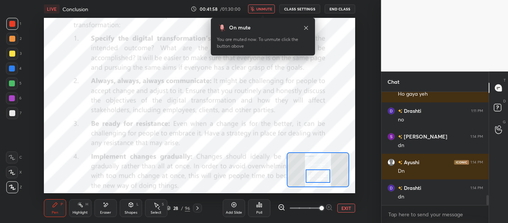
click at [265, 8] on span "unmute" at bounding box center [264, 8] width 16 height 5
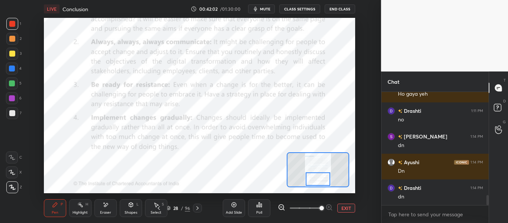
click at [320, 174] on div at bounding box center [318, 178] width 24 height 13
drag, startPoint x: 197, startPoint y: 207, endPoint x: 202, endPoint y: 206, distance: 4.5
click at [198, 207] on icon at bounding box center [198, 208] width 6 height 6
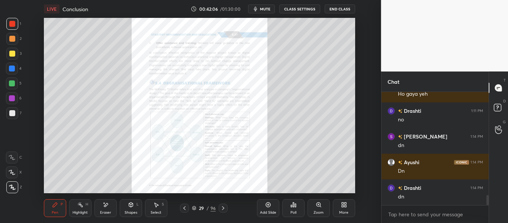
click at [223, 207] on icon at bounding box center [223, 208] width 2 height 4
click at [221, 208] on icon at bounding box center [223, 208] width 6 height 6
click at [224, 208] on icon at bounding box center [223, 208] width 6 height 6
click at [224, 211] on div at bounding box center [223, 208] width 9 height 9
click at [224, 208] on icon at bounding box center [223, 208] width 6 height 6
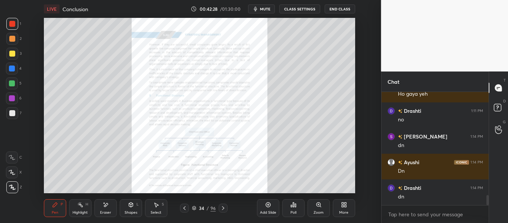
click at [224, 208] on icon at bounding box center [223, 208] width 6 height 6
click at [223, 208] on icon at bounding box center [223, 208] width 6 height 6
click at [222, 208] on icon at bounding box center [223, 208] width 6 height 6
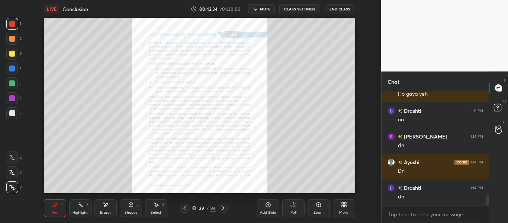
click at [222, 207] on icon at bounding box center [223, 208] width 6 height 6
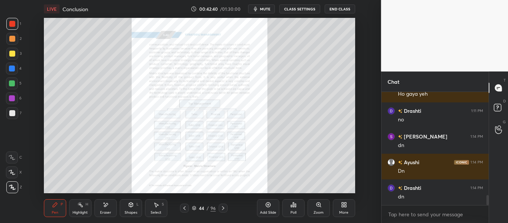
click at [222, 207] on icon at bounding box center [223, 208] width 6 height 6
click at [222, 206] on icon at bounding box center [223, 208] width 6 height 6
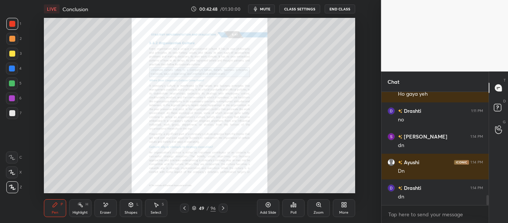
click at [222, 206] on icon at bounding box center [223, 208] width 6 height 6
click at [222, 207] on icon at bounding box center [223, 208] width 6 height 6
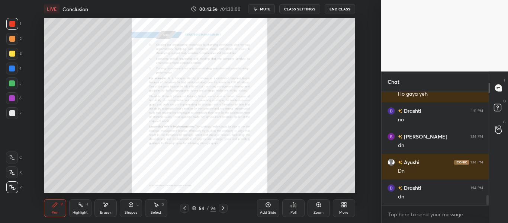
click at [222, 207] on icon at bounding box center [223, 208] width 6 height 6
click at [222, 206] on icon at bounding box center [223, 208] width 6 height 6
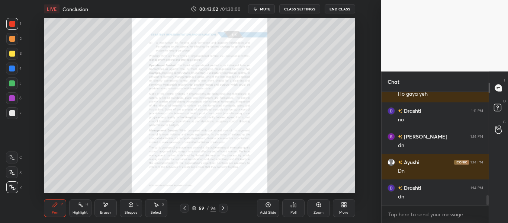
click at [222, 206] on icon at bounding box center [223, 208] width 6 height 6
click at [196, 207] on icon at bounding box center [194, 208] width 4 height 4
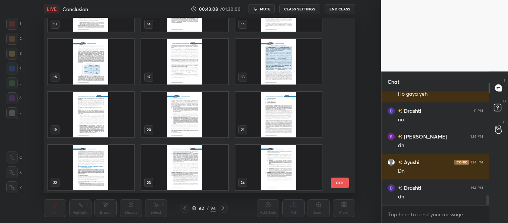
scroll to position [0, 0]
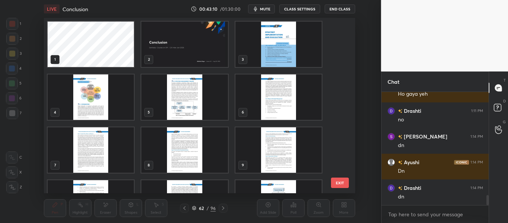
click at [102, 105] on img "grid" at bounding box center [91, 96] width 86 height 45
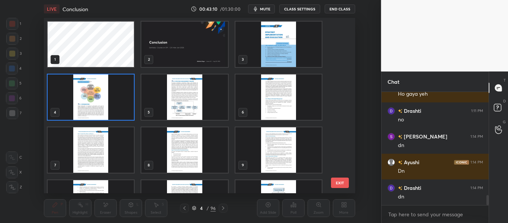
click at [100, 107] on img "grid" at bounding box center [91, 96] width 86 height 45
click at [101, 108] on img "grid" at bounding box center [91, 96] width 86 height 45
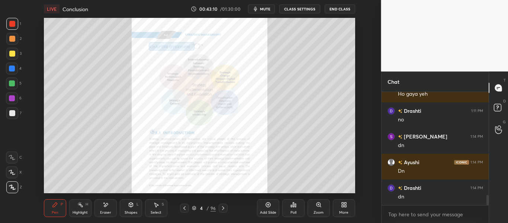
click at [103, 108] on img "grid" at bounding box center [91, 96] width 86 height 45
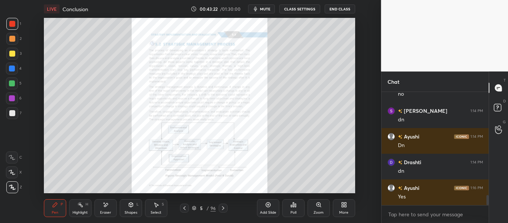
scroll to position [1192, 0]
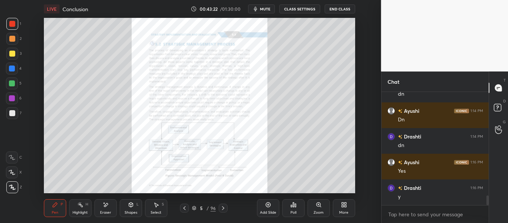
click at [320, 207] on icon at bounding box center [319, 205] width 6 height 6
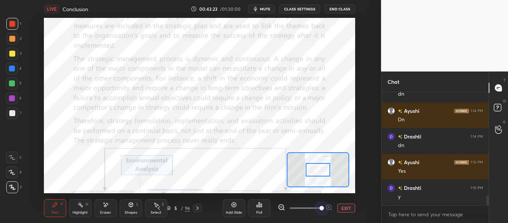
click at [319, 208] on span at bounding box center [305, 208] width 31 height 11
click at [320, 208] on span at bounding box center [322, 208] width 4 height 4
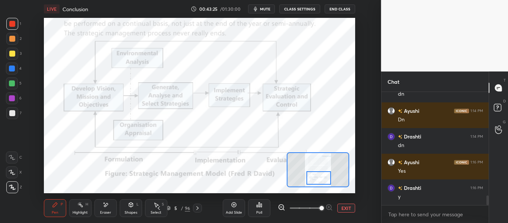
drag, startPoint x: 322, startPoint y: 169, endPoint x: 323, endPoint y: 176, distance: 7.5
click at [323, 176] on div at bounding box center [319, 177] width 24 height 13
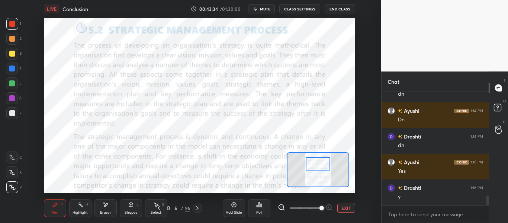
drag, startPoint x: 319, startPoint y: 179, endPoint x: 318, endPoint y: 165, distance: 14.2
click at [318, 165] on div at bounding box center [318, 163] width 24 height 13
click at [158, 207] on icon at bounding box center [159, 208] width 6 height 6
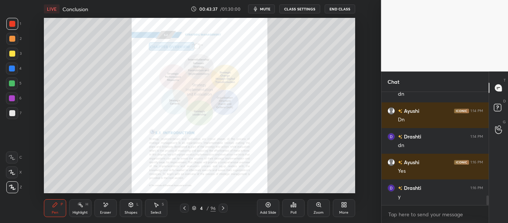
click at [223, 208] on icon at bounding box center [223, 208] width 6 height 6
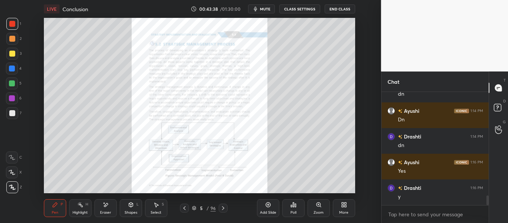
click at [224, 208] on icon at bounding box center [223, 208] width 6 height 6
click at [195, 205] on div "6 / 96" at bounding box center [204, 208] width 24 height 7
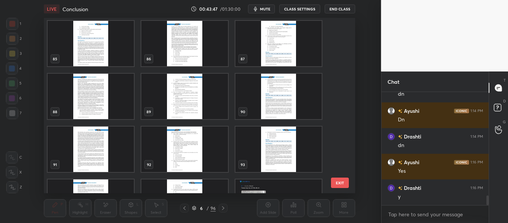
scroll to position [1481, 0]
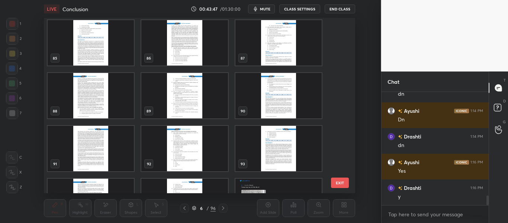
click at [192, 163] on img "grid" at bounding box center [184, 148] width 86 height 45
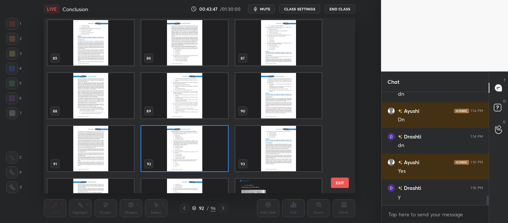
click at [192, 162] on img "grid" at bounding box center [184, 148] width 86 height 45
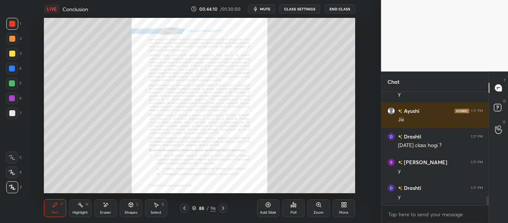
scroll to position [1320, 0]
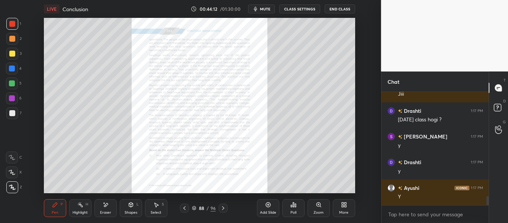
click at [194, 208] on icon at bounding box center [194, 208] width 4 height 4
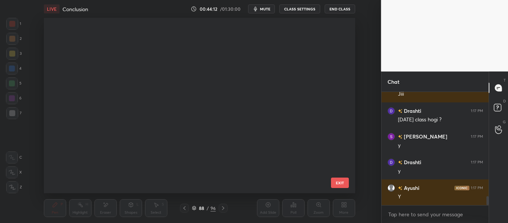
scroll to position [173, 308]
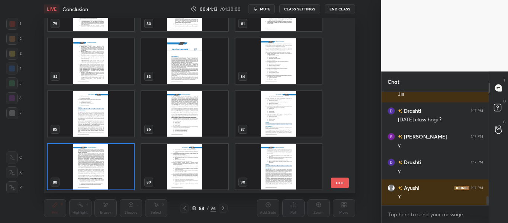
click at [342, 162] on div "76 77 78 79 80 81 82 83 84 85 86 87 88 89 90 EXIT" at bounding box center [200, 105] width 312 height 175
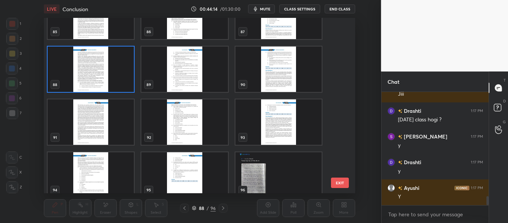
scroll to position [1515, 0]
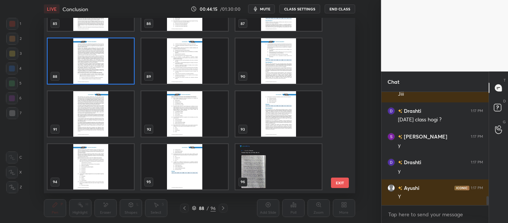
click at [195, 113] on img "grid" at bounding box center [184, 113] width 86 height 45
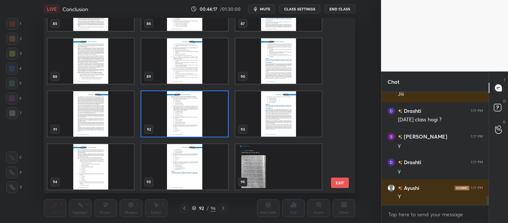
click at [270, 53] on img "grid" at bounding box center [278, 60] width 86 height 45
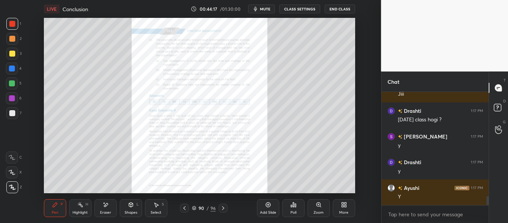
click at [270, 53] on img "grid" at bounding box center [278, 60] width 86 height 45
drag, startPoint x: 265, startPoint y: 208, endPoint x: 269, endPoint y: 206, distance: 4.2
click at [265, 209] on div "Add Slide" at bounding box center [268, 208] width 22 height 18
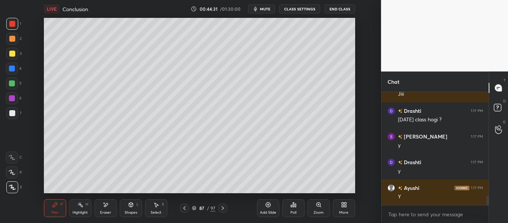
click at [11, 53] on div at bounding box center [12, 54] width 6 height 6
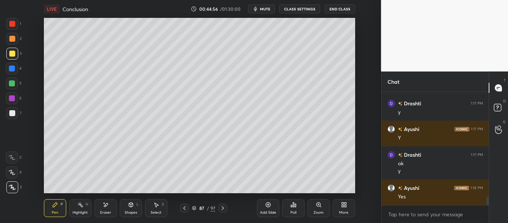
scroll to position [1404, 0]
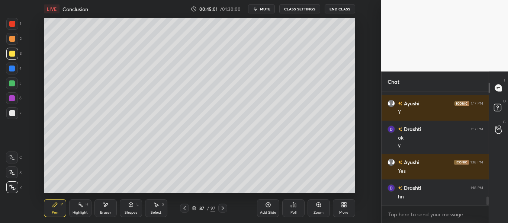
click at [99, 208] on div "Eraser" at bounding box center [106, 208] width 22 height 18
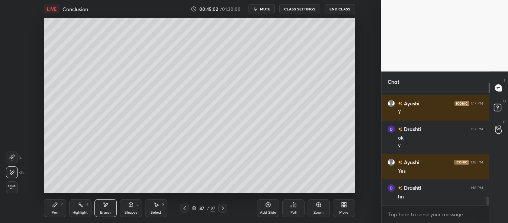
drag, startPoint x: 13, startPoint y: 185, endPoint x: 19, endPoint y: 185, distance: 6.7
click at [12, 185] on span "Erase all" at bounding box center [11, 187] width 11 height 5
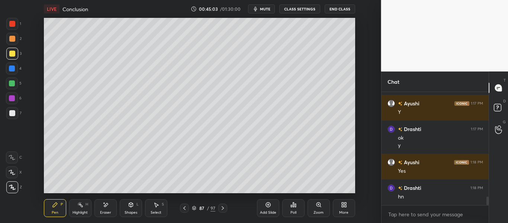
click at [53, 204] on icon at bounding box center [55, 205] width 6 height 6
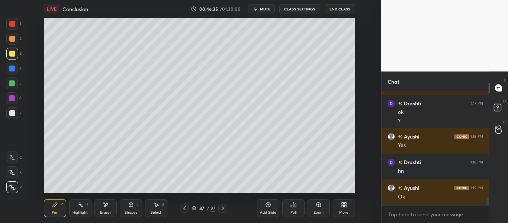
click at [265, 10] on span "mute" at bounding box center [265, 8] width 10 height 5
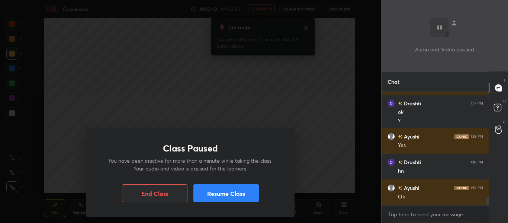
click at [244, 187] on button "Resume Class" at bounding box center [227, 193] width 66 height 18
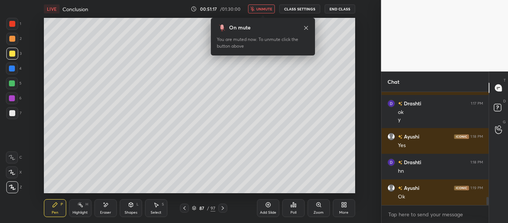
click at [262, 10] on span "unmute" at bounding box center [264, 8] width 16 height 5
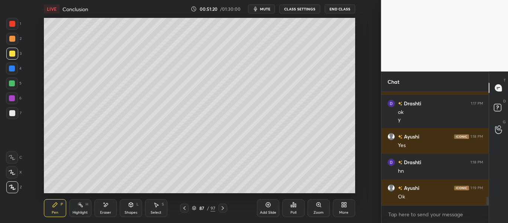
click at [265, 205] on icon at bounding box center [268, 205] width 6 height 6
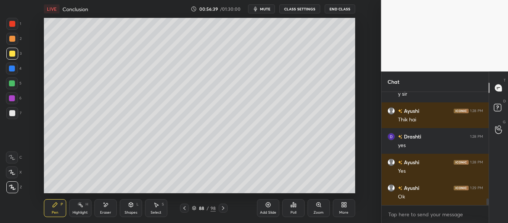
scroll to position [1772, 0]
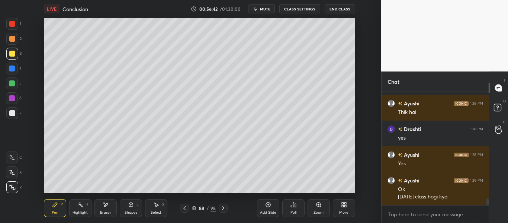
click at [272, 207] on div "Add Slide" at bounding box center [268, 208] width 22 height 18
click at [107, 211] on div "Eraser" at bounding box center [105, 213] width 11 height 4
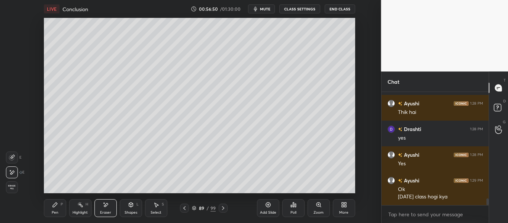
scroll to position [1797, 0]
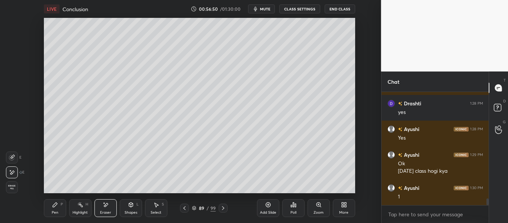
drag, startPoint x: 61, startPoint y: 203, endPoint x: 63, endPoint y: 195, distance: 7.5
click at [61, 203] on div "P" at bounding box center [62, 205] width 2 height 4
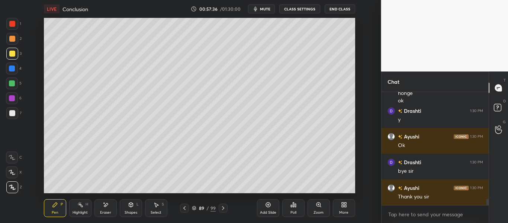
scroll to position [1984, 0]
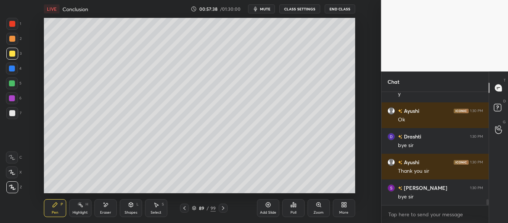
click at [338, 8] on button "End Class" at bounding box center [340, 8] width 31 height 9
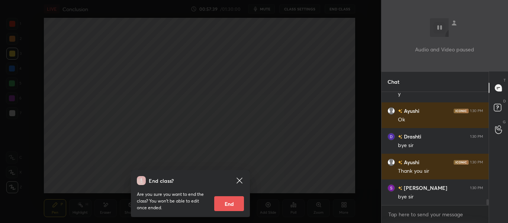
click at [227, 200] on button "End" at bounding box center [229, 203] width 30 height 15
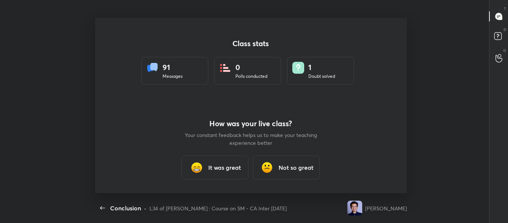
scroll to position [0, 0]
click at [226, 163] on div "It was great" at bounding box center [215, 168] width 67 height 24
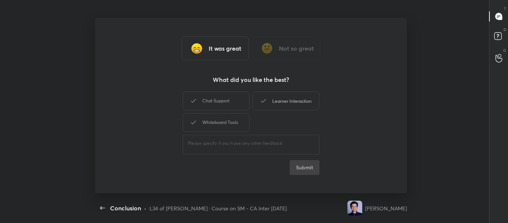
click at [306, 104] on div "Learner Interaction" at bounding box center [286, 101] width 67 height 19
click at [309, 165] on button "Submit" at bounding box center [305, 167] width 30 height 15
